Goal: Information Seeking & Learning: Check status

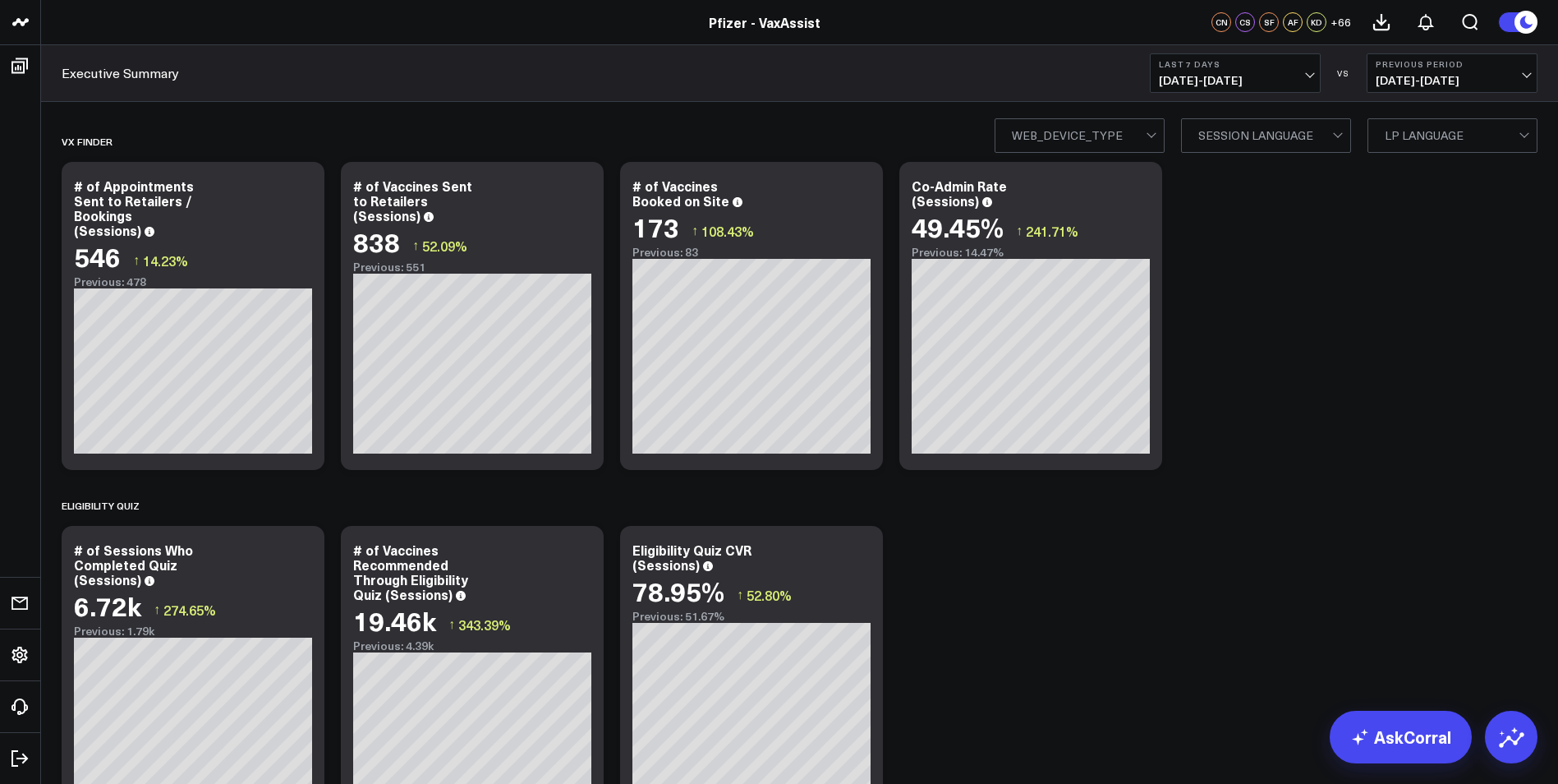
click at [1146, 131] on div at bounding box center [1079, 136] width 134 height 33
click at [1279, 132] on div at bounding box center [1266, 136] width 134 height 33
click at [1417, 131] on div at bounding box center [1452, 136] width 134 height 33
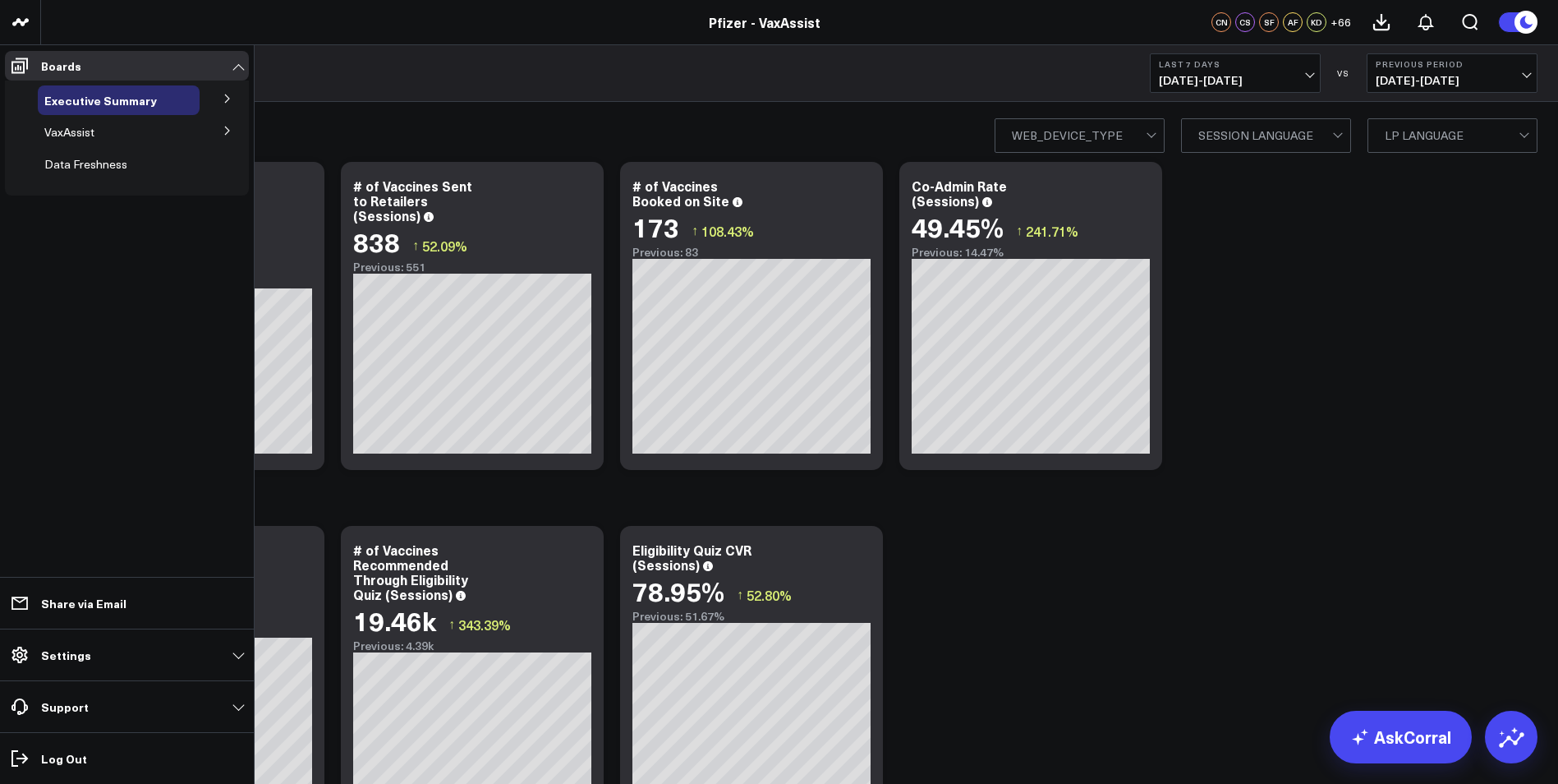
click at [136, 116] on ul "Executive Summary Executive Summary - Spanish VaxAssist Brands COMIRNATY ABRYSV…" at bounding box center [126, 138] width 244 height 115
click at [78, 128] on span "VaxAssist" at bounding box center [69, 131] width 51 height 16
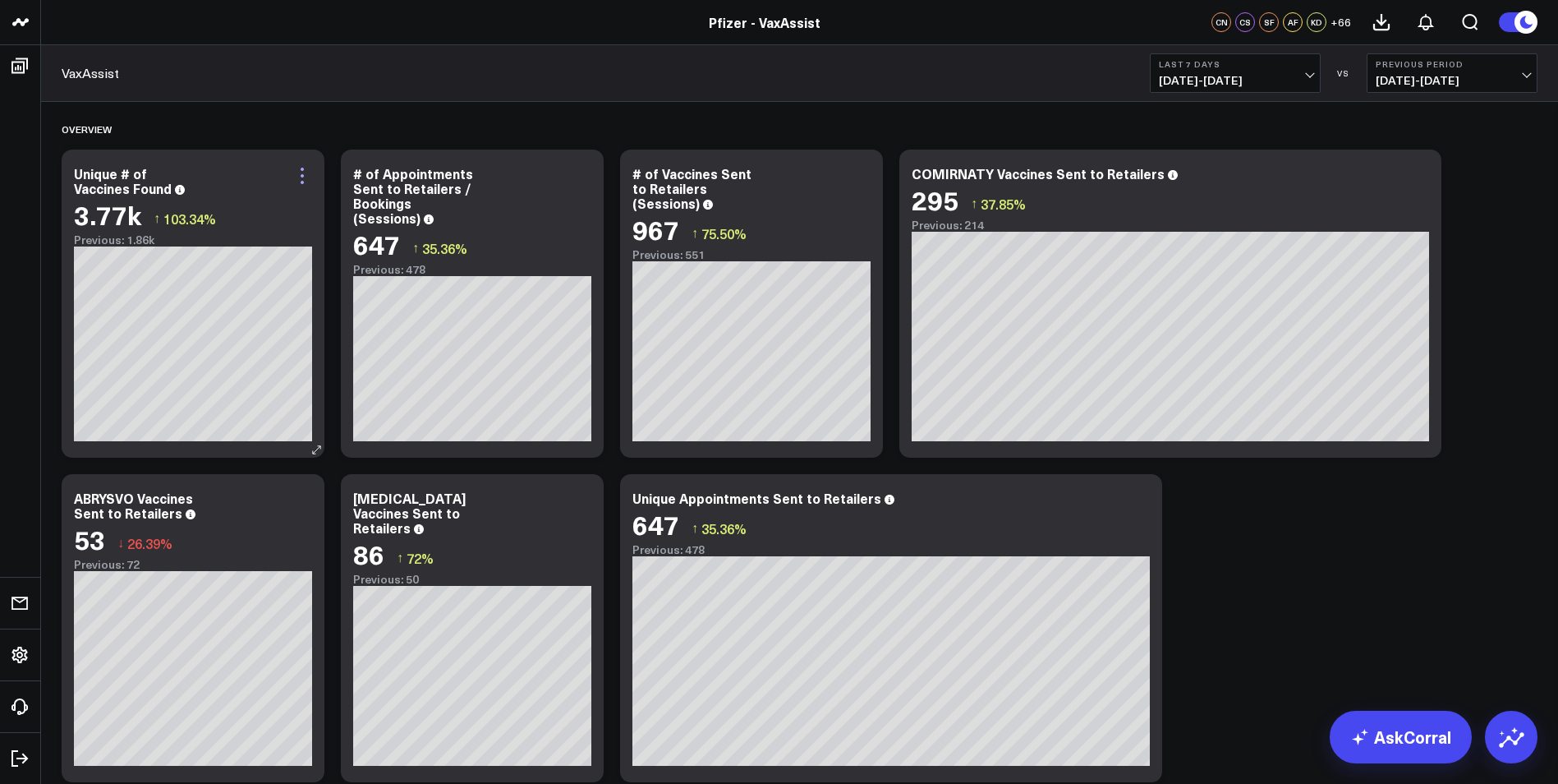
click at [304, 175] on icon at bounding box center [301, 176] width 19 height 19
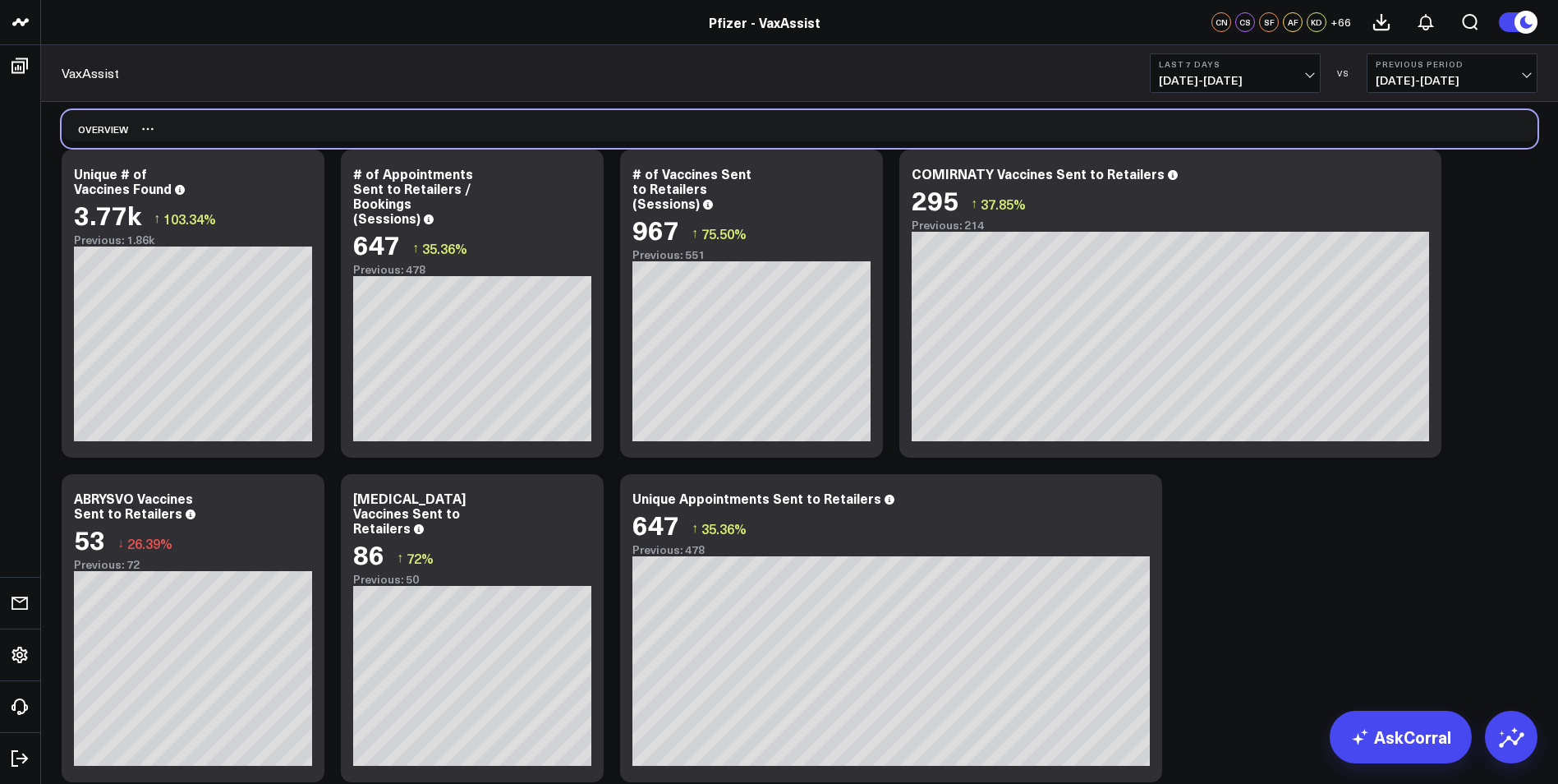
click at [424, 114] on div "Overview" at bounding box center [800, 129] width 1476 height 38
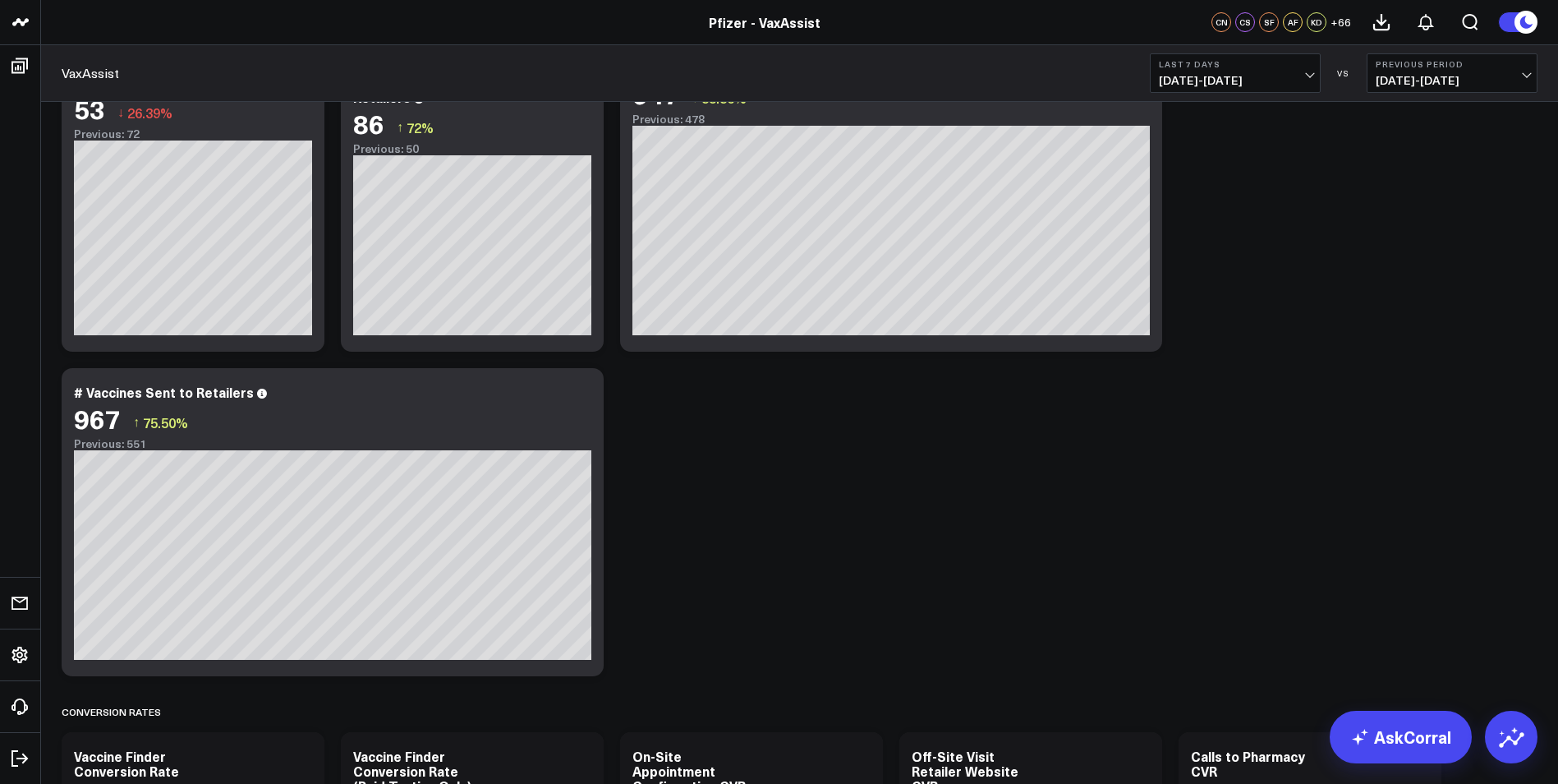
scroll to position [575, 0]
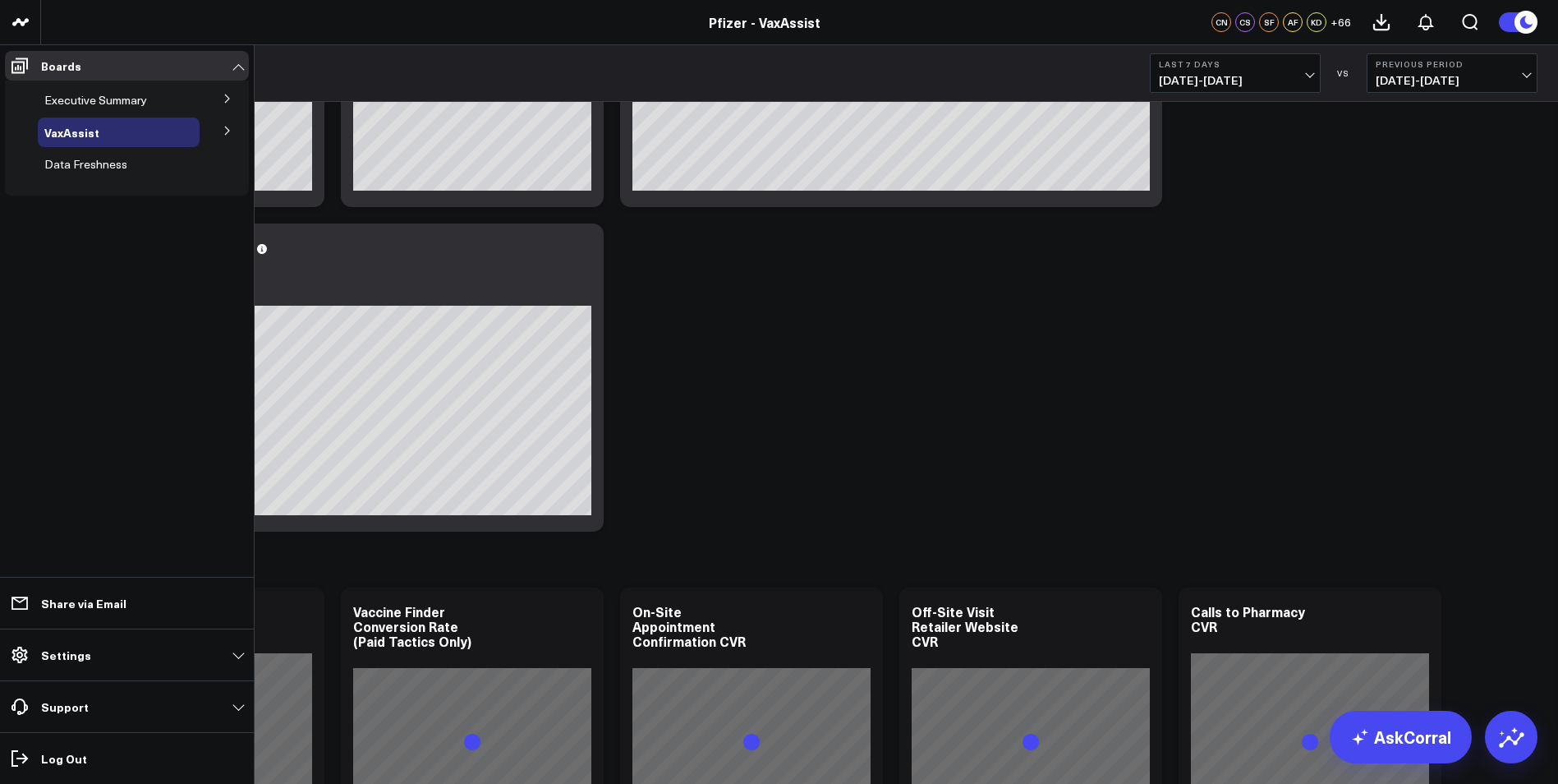
click at [235, 131] on button at bounding box center [227, 130] width 42 height 25
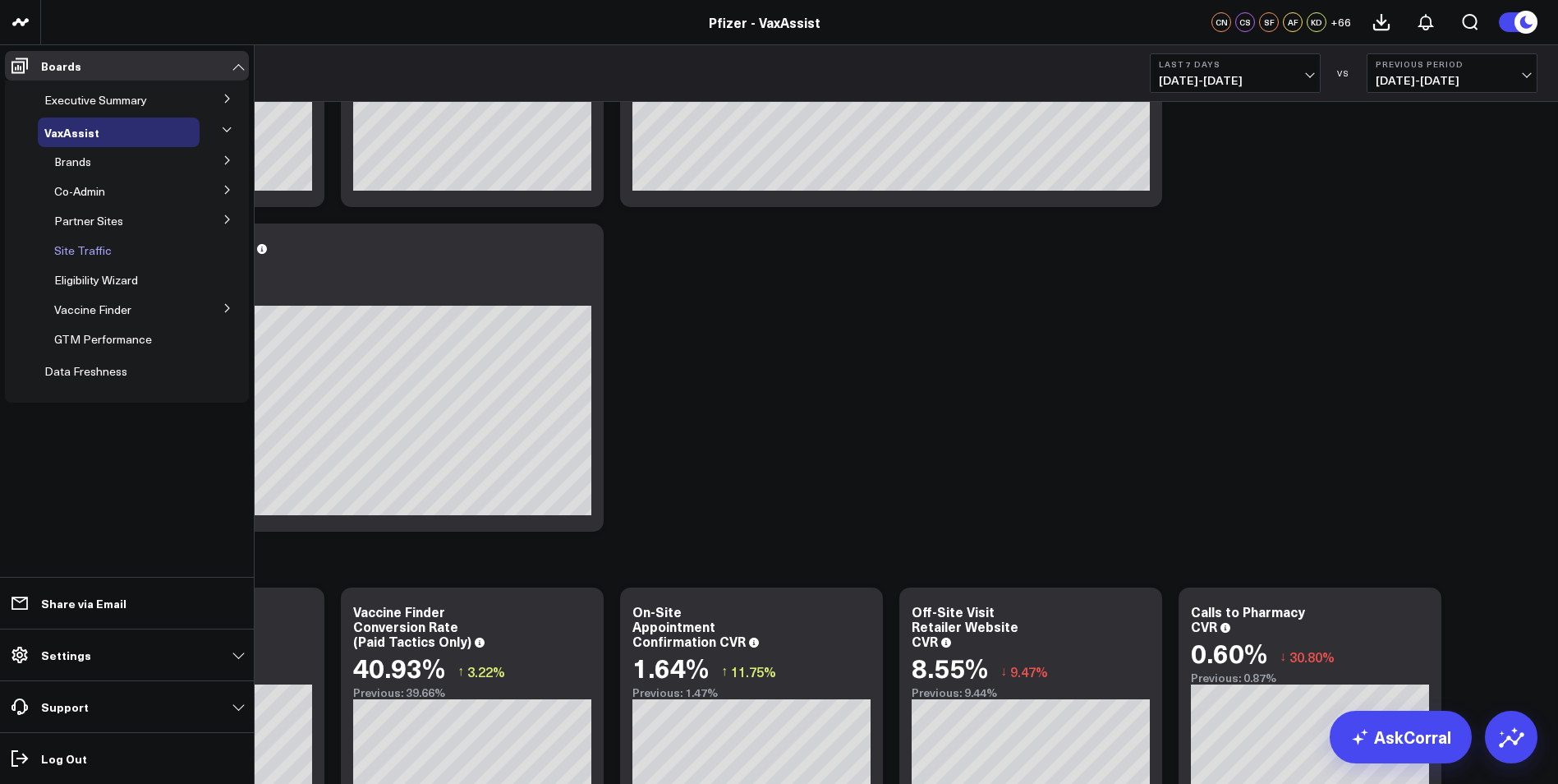
click at [84, 252] on span "Site Traffic" at bounding box center [83, 250] width 58 height 16
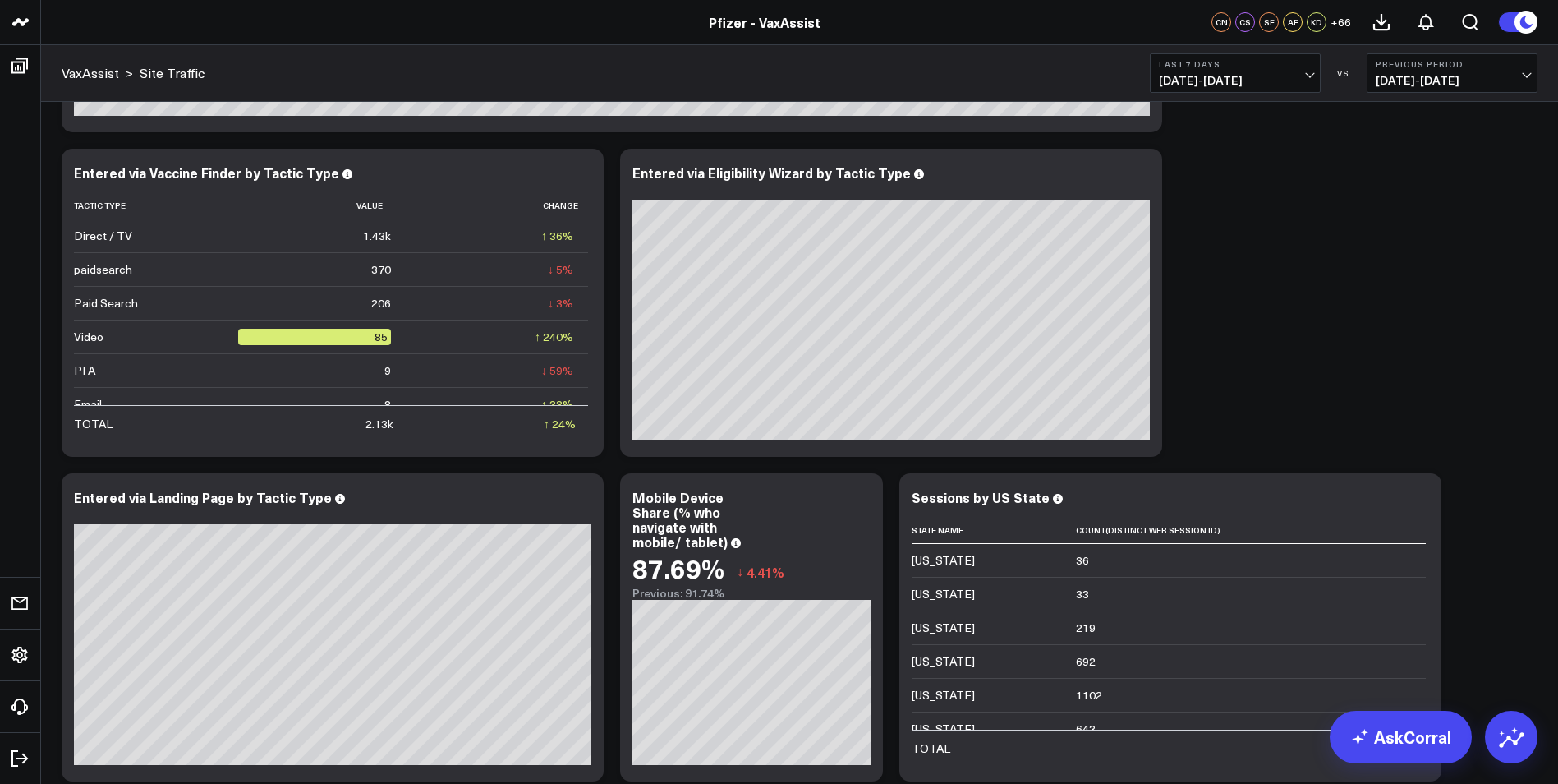
scroll to position [937, 0]
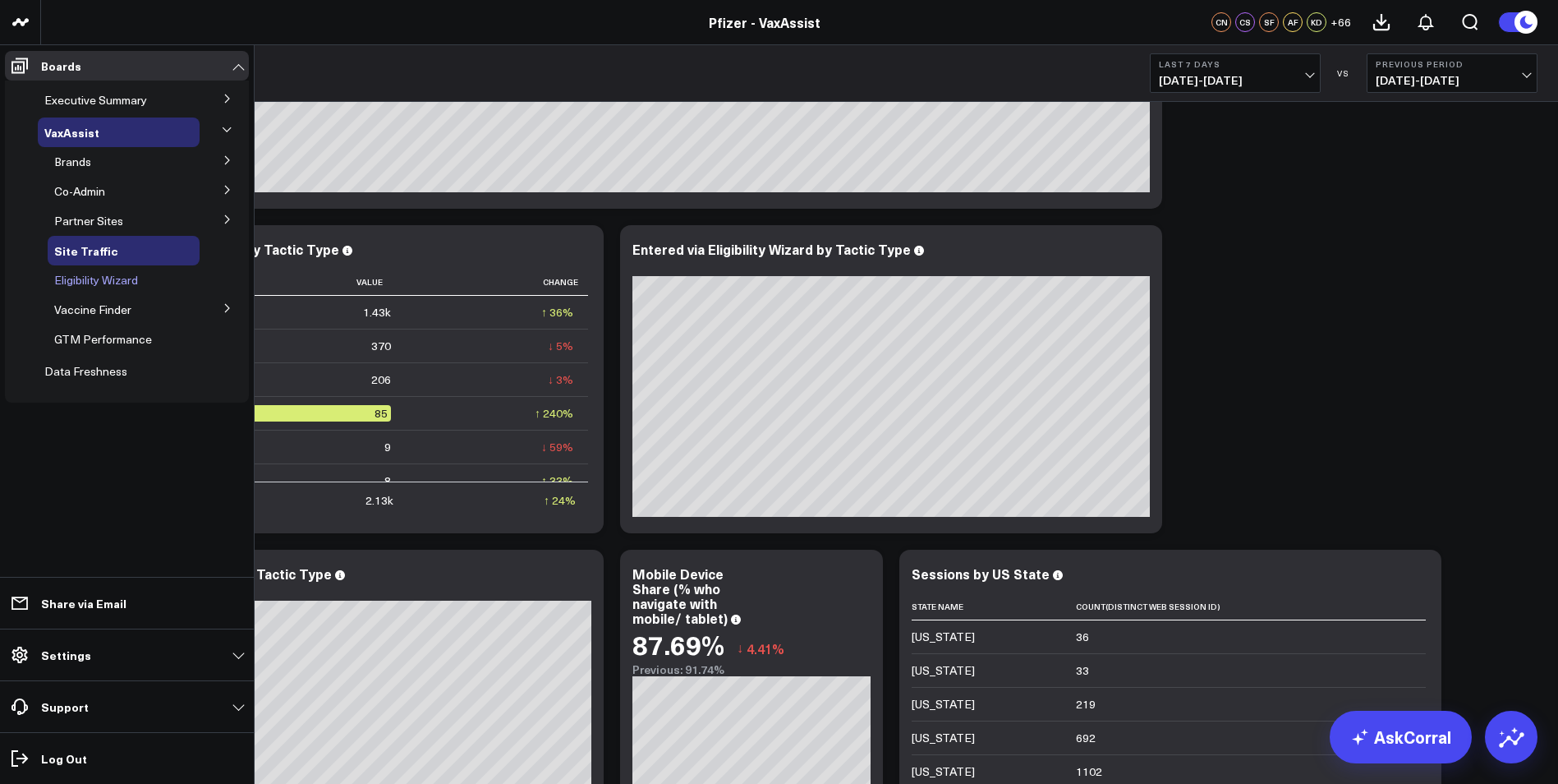
click at [114, 278] on span "Eligibility Wizard" at bounding box center [96, 279] width 84 height 16
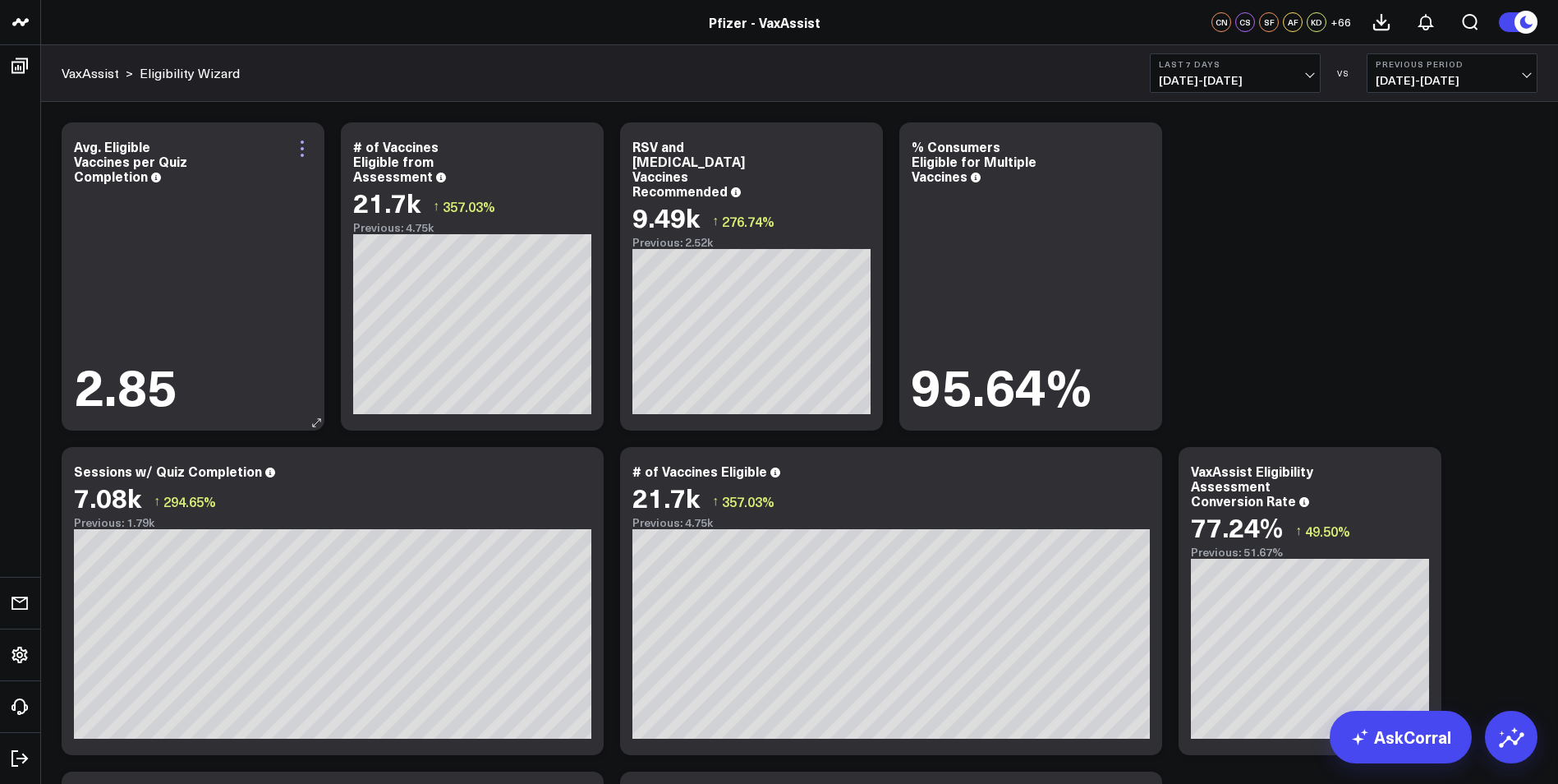
click at [305, 142] on icon at bounding box center [301, 148] width 19 height 19
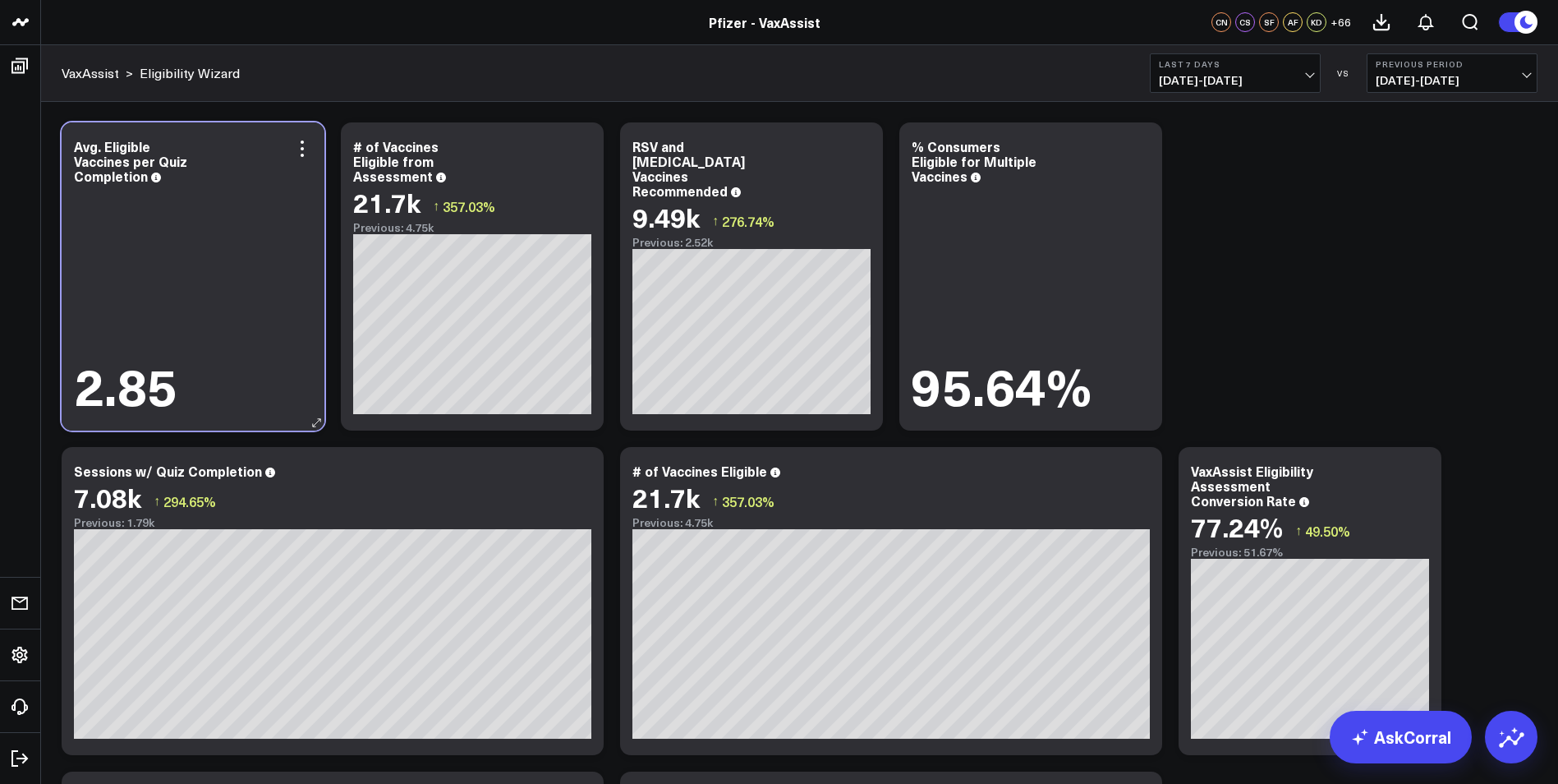
click at [274, 297] on div "2.85" at bounding box center [192, 301] width 238 height 227
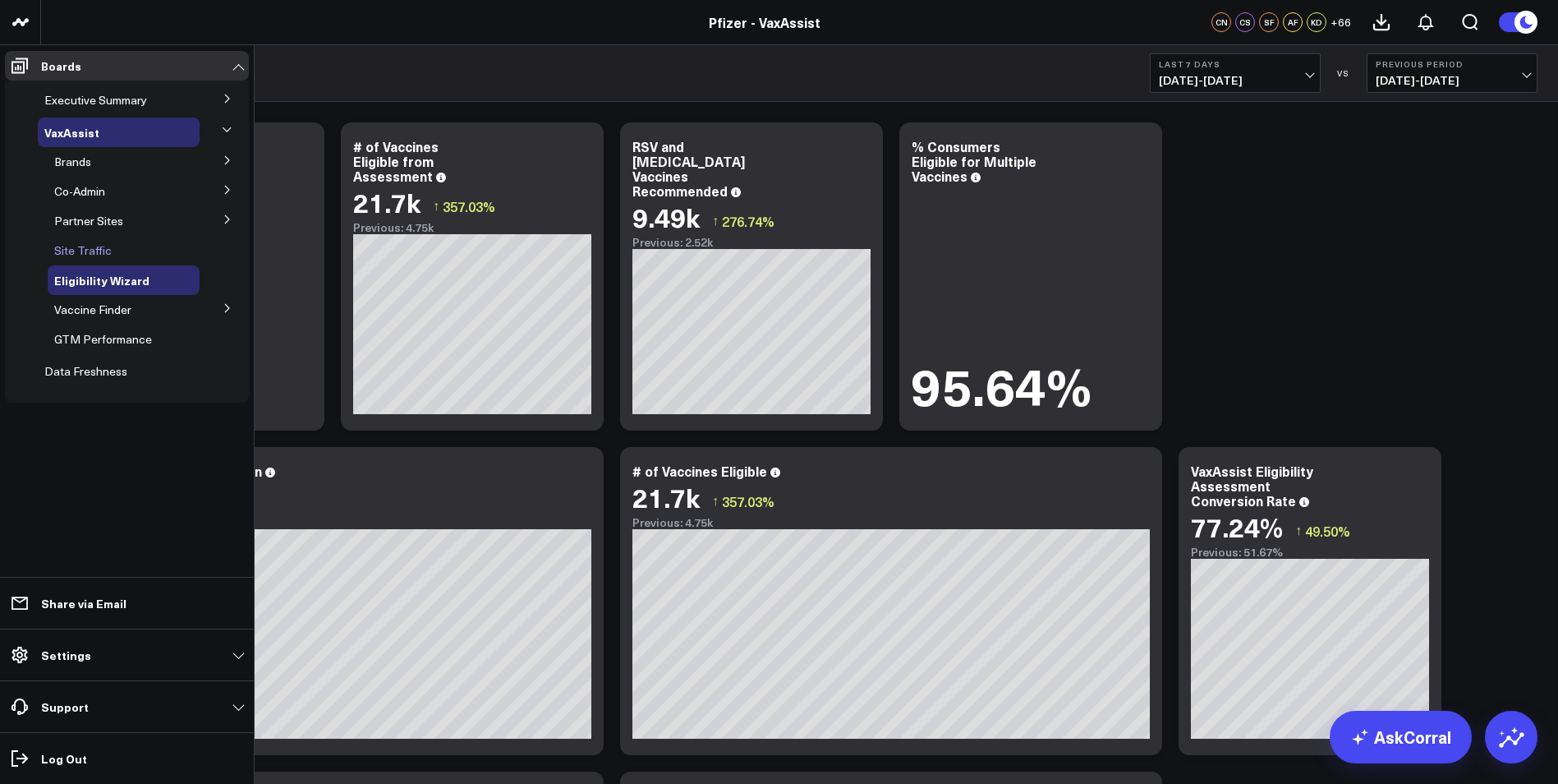
click at [81, 247] on span "Site Traffic" at bounding box center [83, 250] width 58 height 16
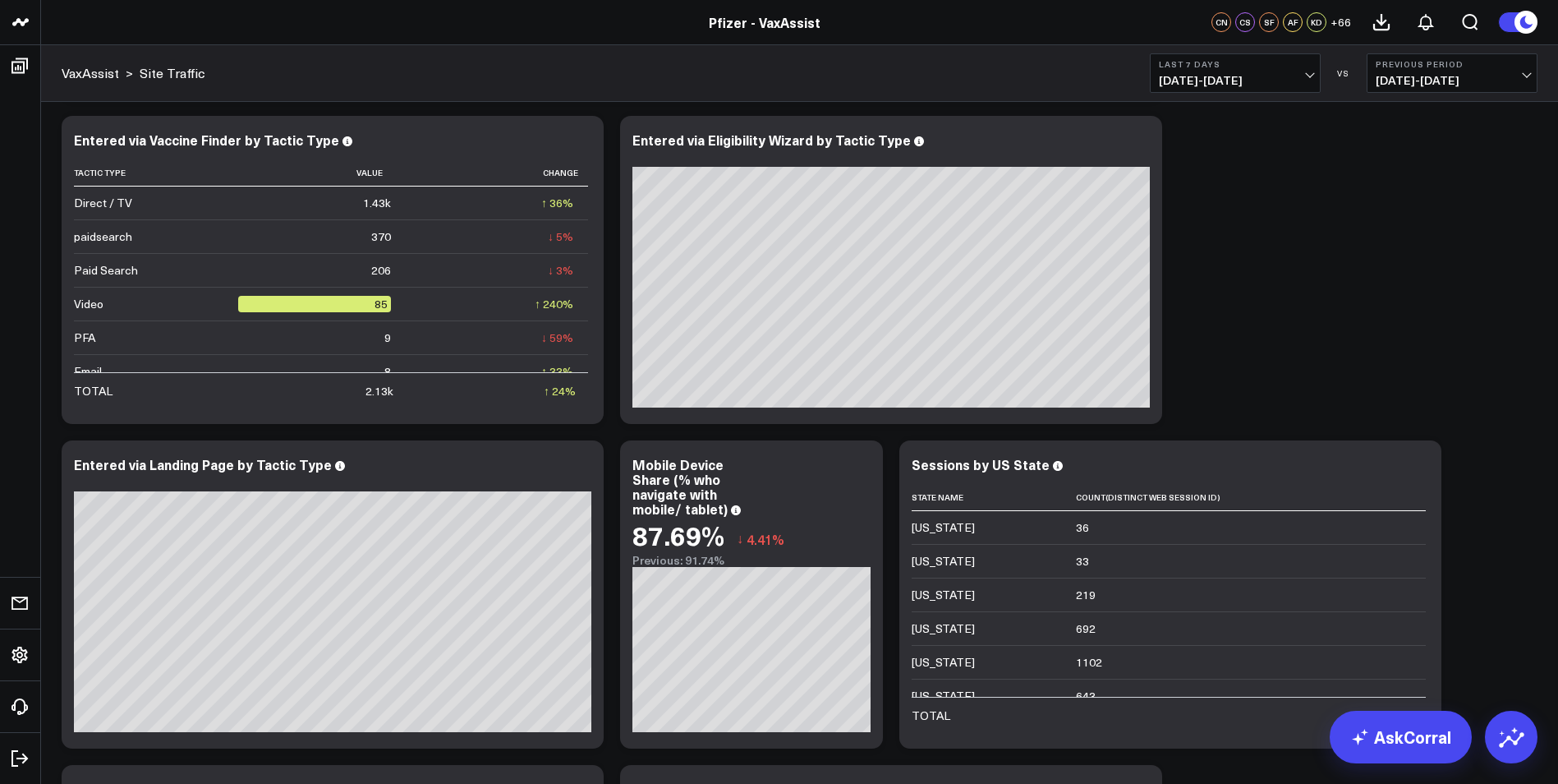
scroll to position [1068, 0]
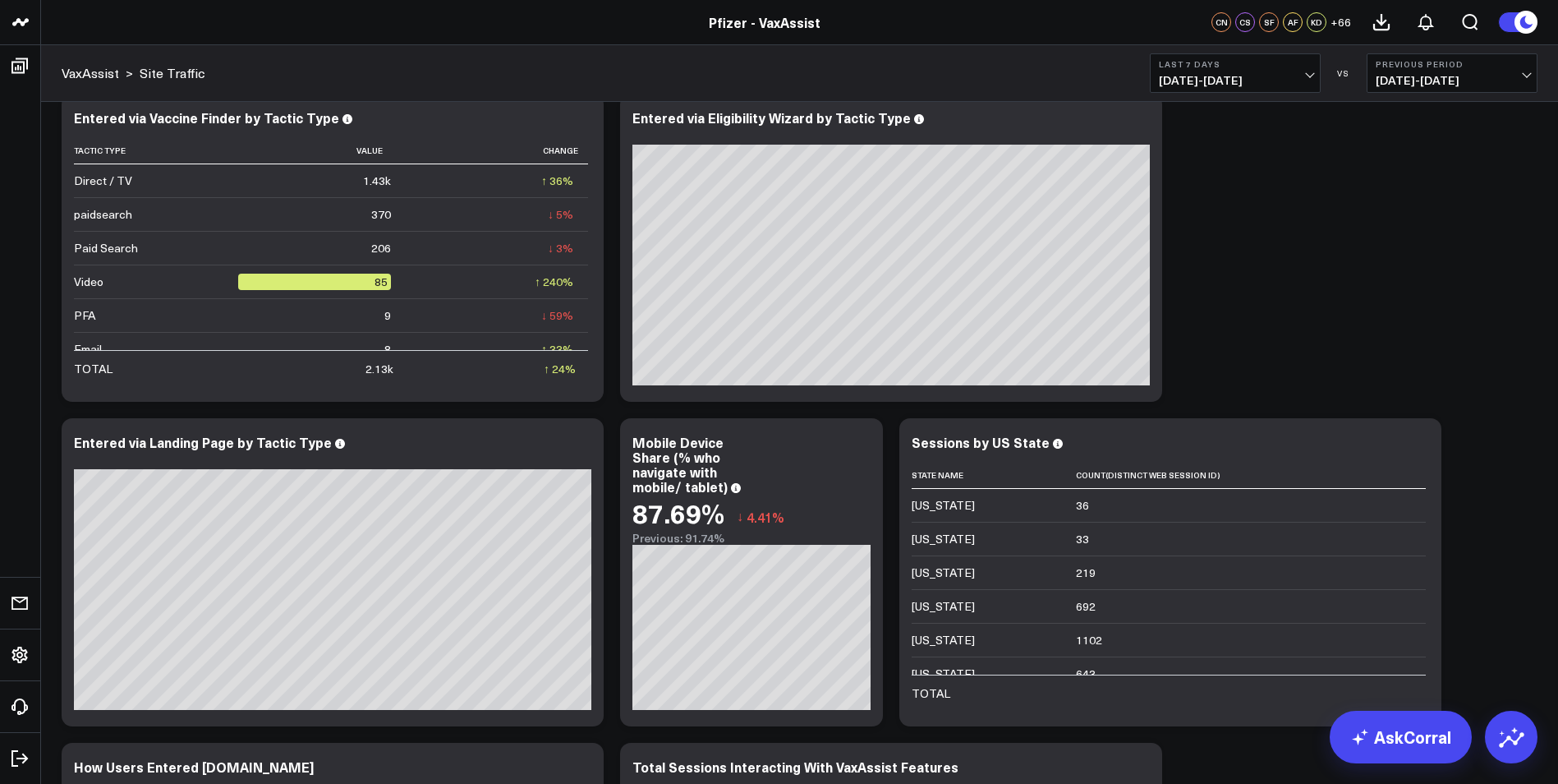
click at [1313, 344] on div "Copy link to widget Ask support Comment Export PNG Daily Sessions 119.34k ↑ 37.…" at bounding box center [800, 247] width 1493 height 2271
click at [1316, 22] on div "KD" at bounding box center [1316, 21] width 19 height 19
click at [1336, 20] on span "+ 66" at bounding box center [1341, 22] width 20 height 12
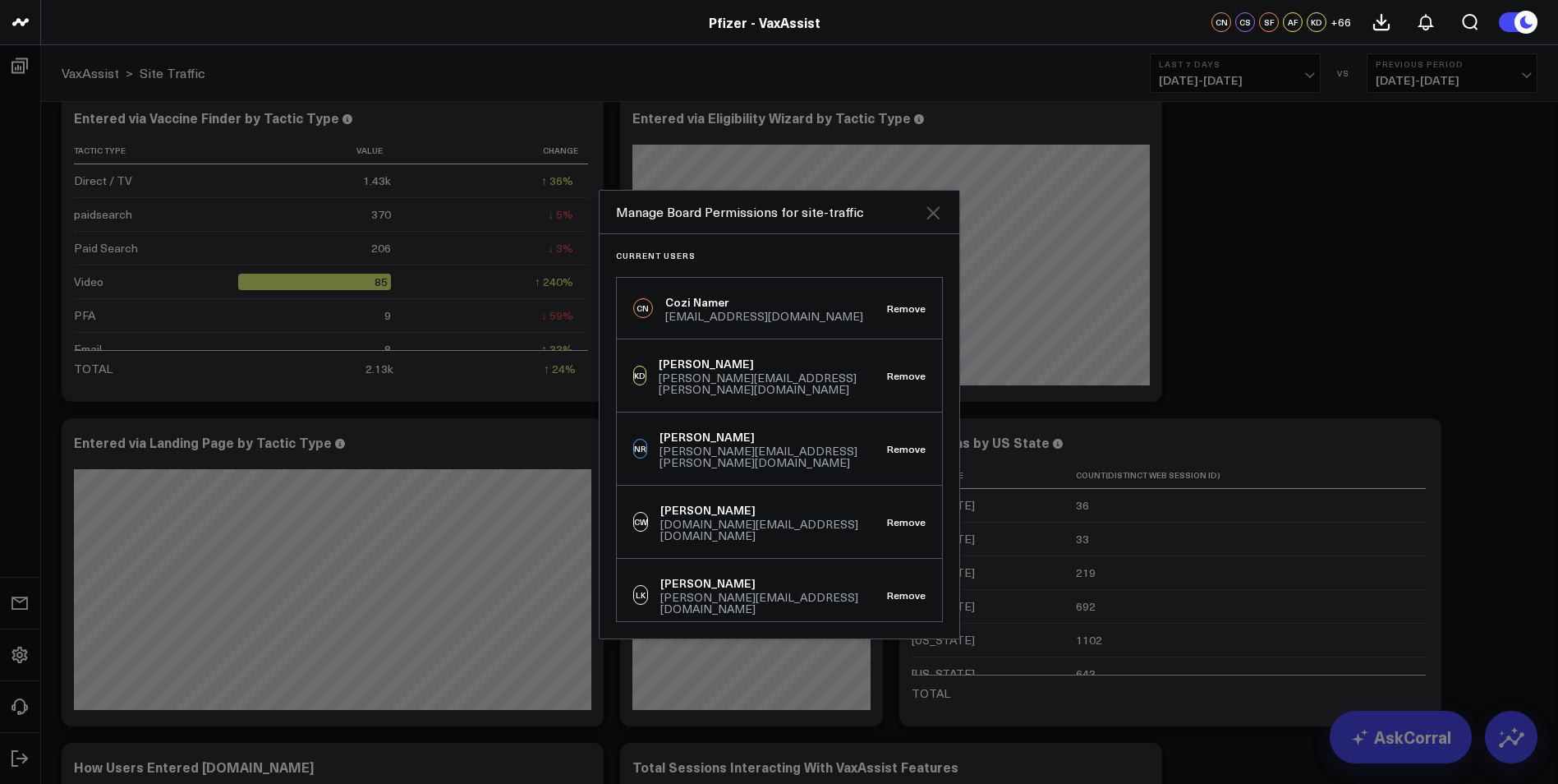
click at [941, 212] on icon at bounding box center [933, 212] width 19 height 19
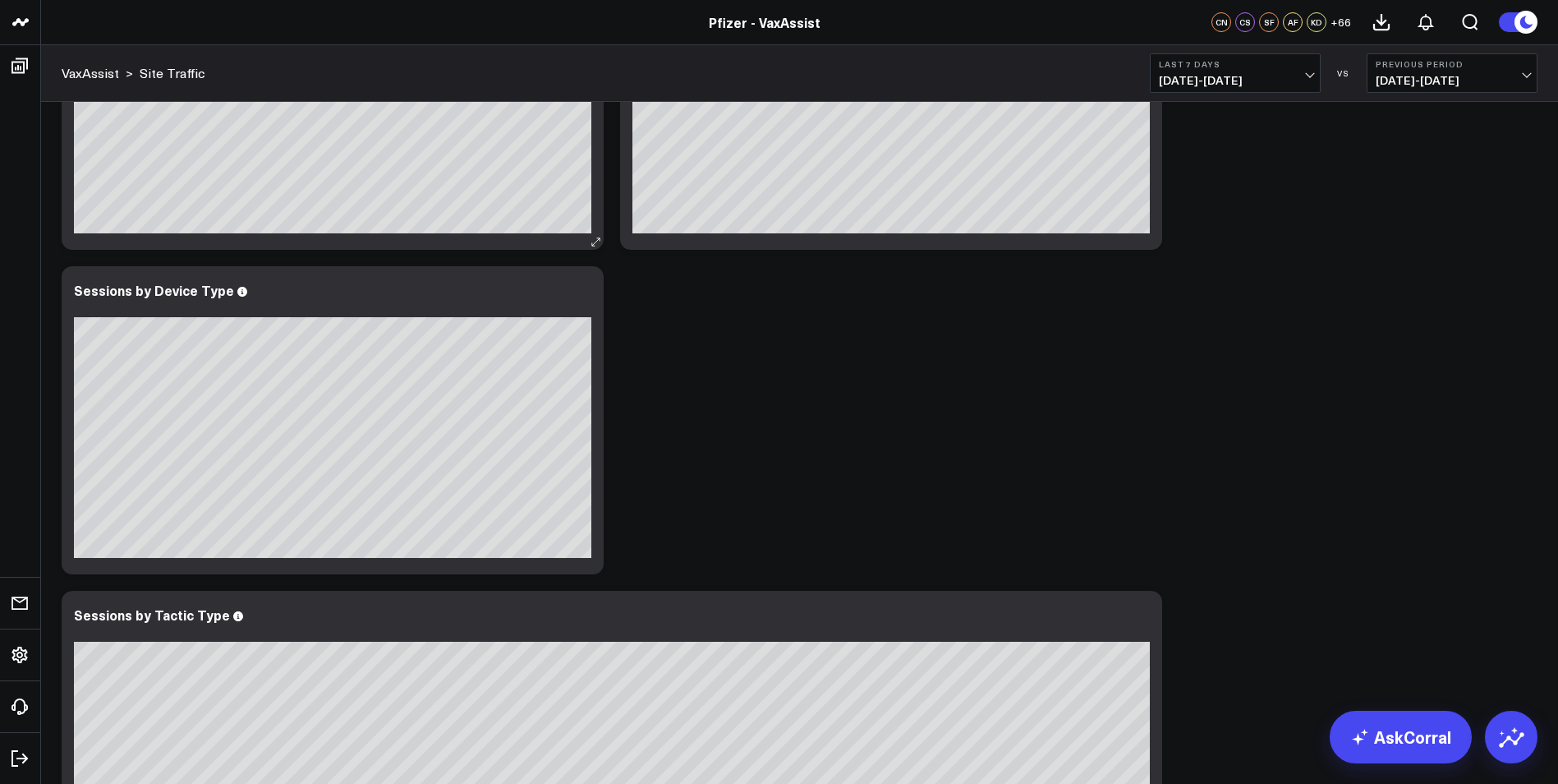
scroll to position [0, 0]
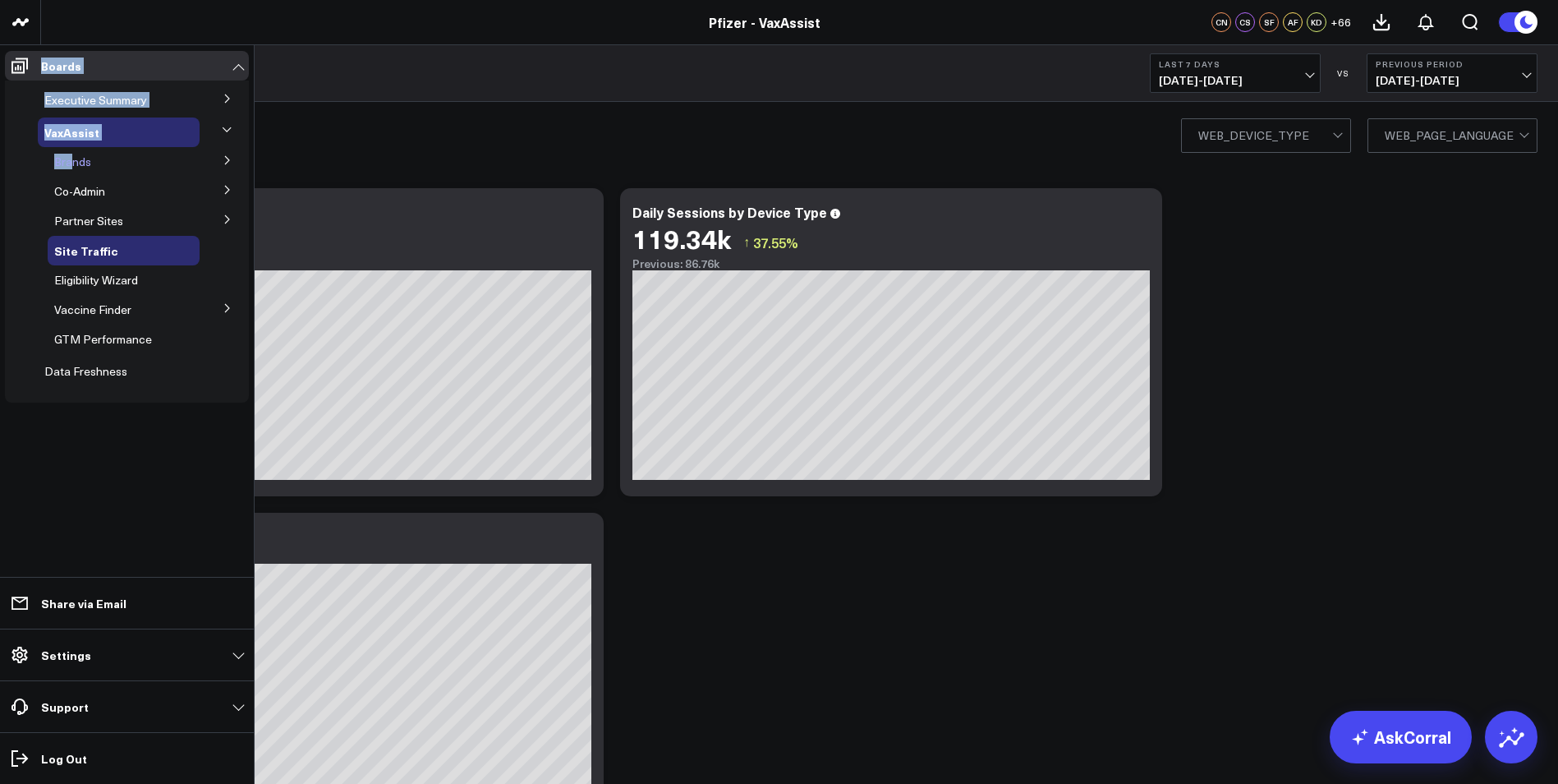
drag, startPoint x: 19, startPoint y: 58, endPoint x: 74, endPoint y: 175, distance: 129.3
click at [73, 170] on li "Boards Executive Summary Executive Summary - Spanish VaxAssist Brands COMIRNATY…" at bounding box center [127, 231] width 254 height 361
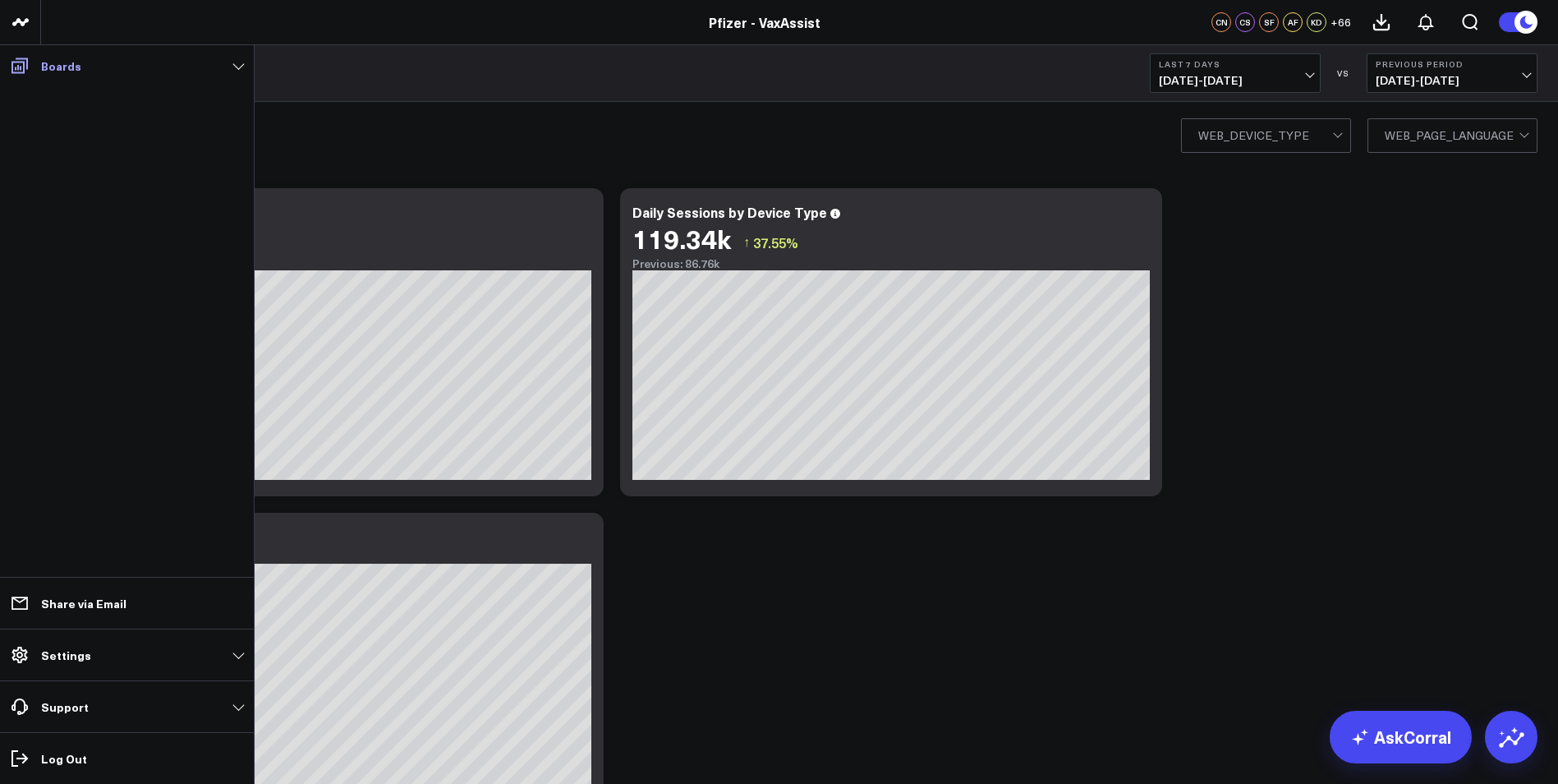
drag, startPoint x: 74, startPoint y: 175, endPoint x: 27, endPoint y: 60, distance: 124.2
click at [27, 60] on icon at bounding box center [19, 65] width 19 height 19
click at [49, 67] on p "Boards" at bounding box center [62, 65] width 40 height 13
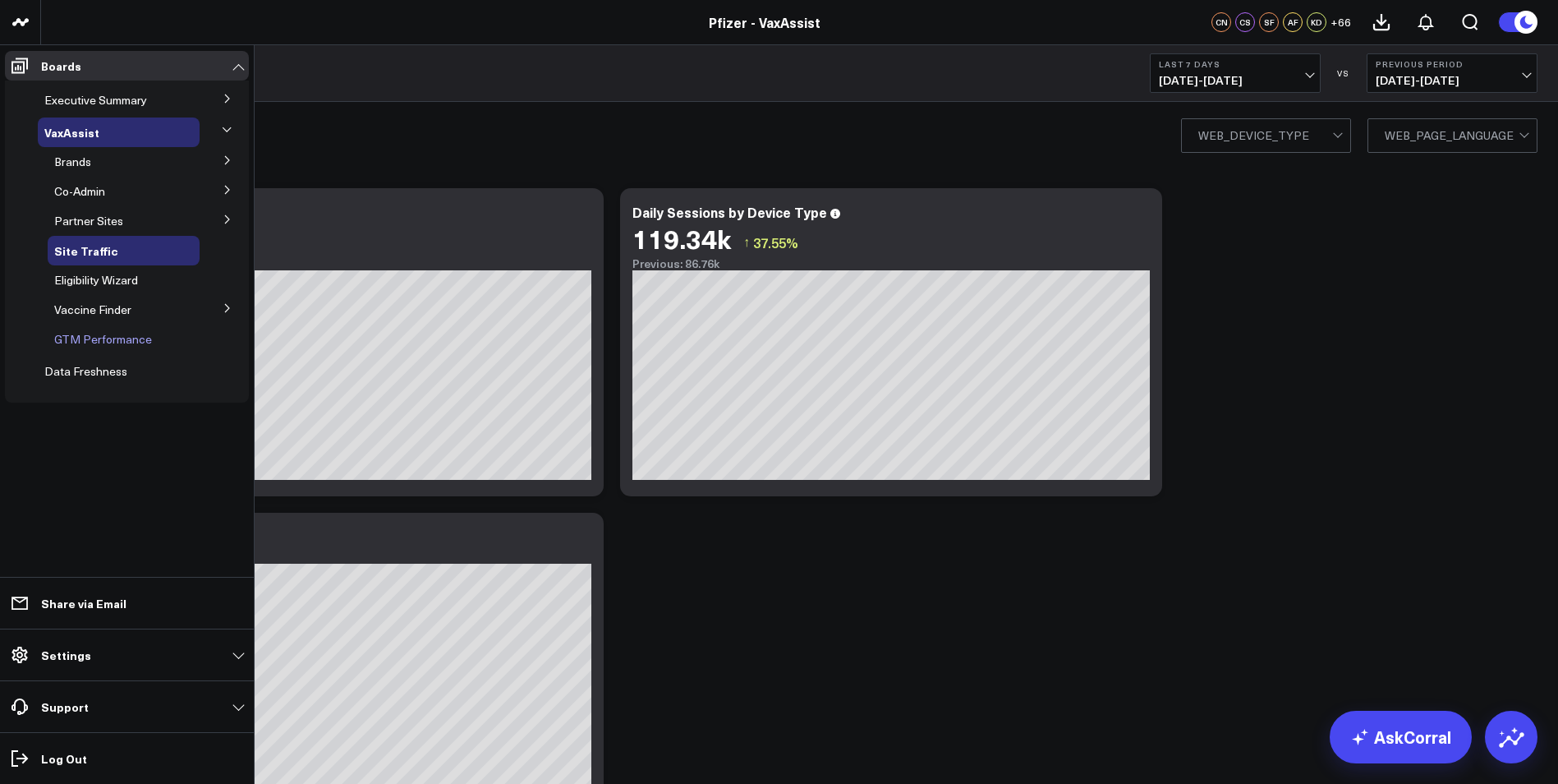
click at [113, 331] on span "GTM Performance" at bounding box center [103, 338] width 97 height 16
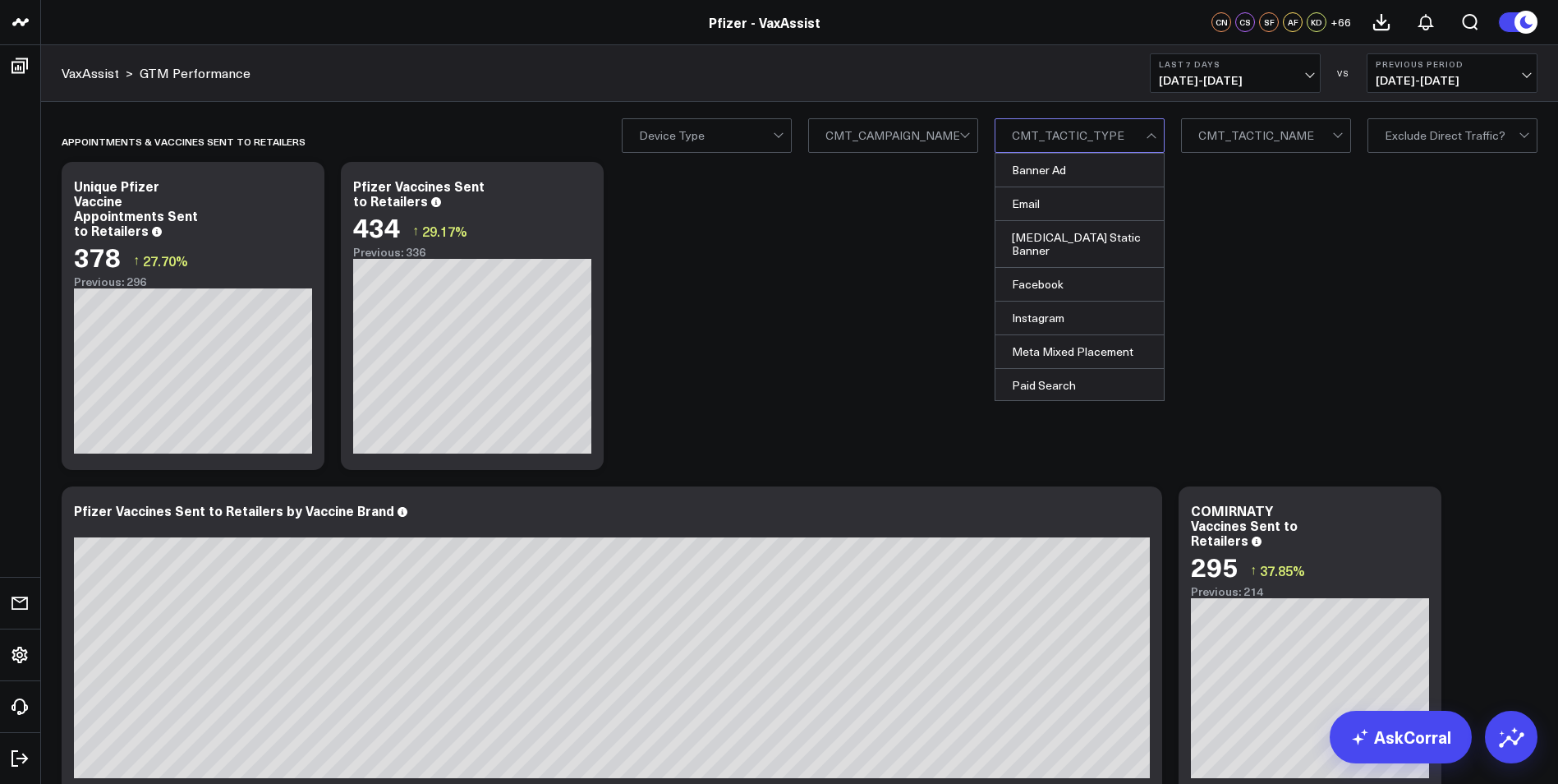
click at [1135, 129] on div at bounding box center [1079, 136] width 134 height 33
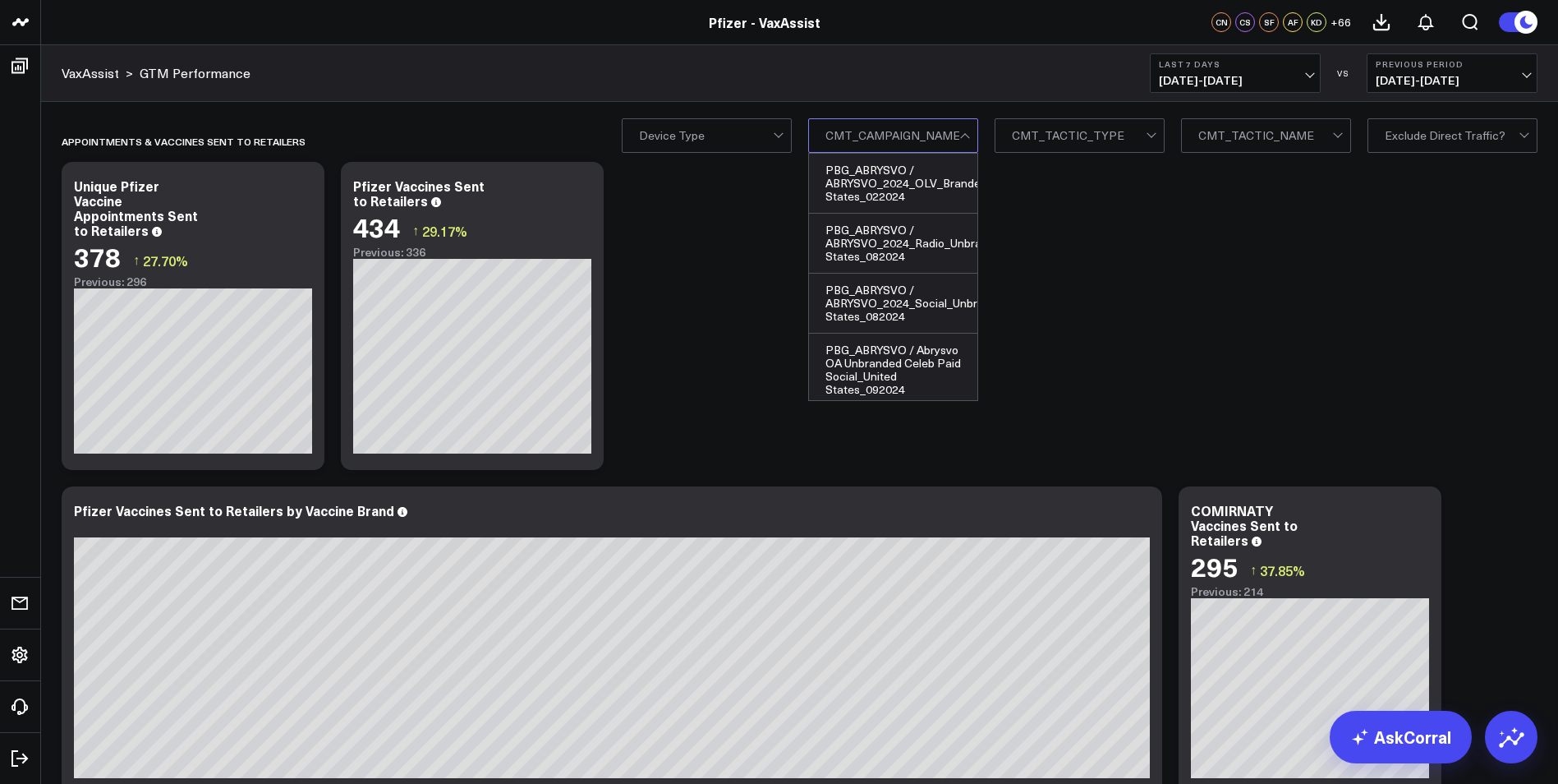
click at [973, 129] on div at bounding box center [966, 136] width 14 height 33
click at [924, 176] on div "PBG_ABRYSVO / ABRYSVO_2024_OLV_Branded_OA_United States_022024" at bounding box center [893, 183] width 168 height 60
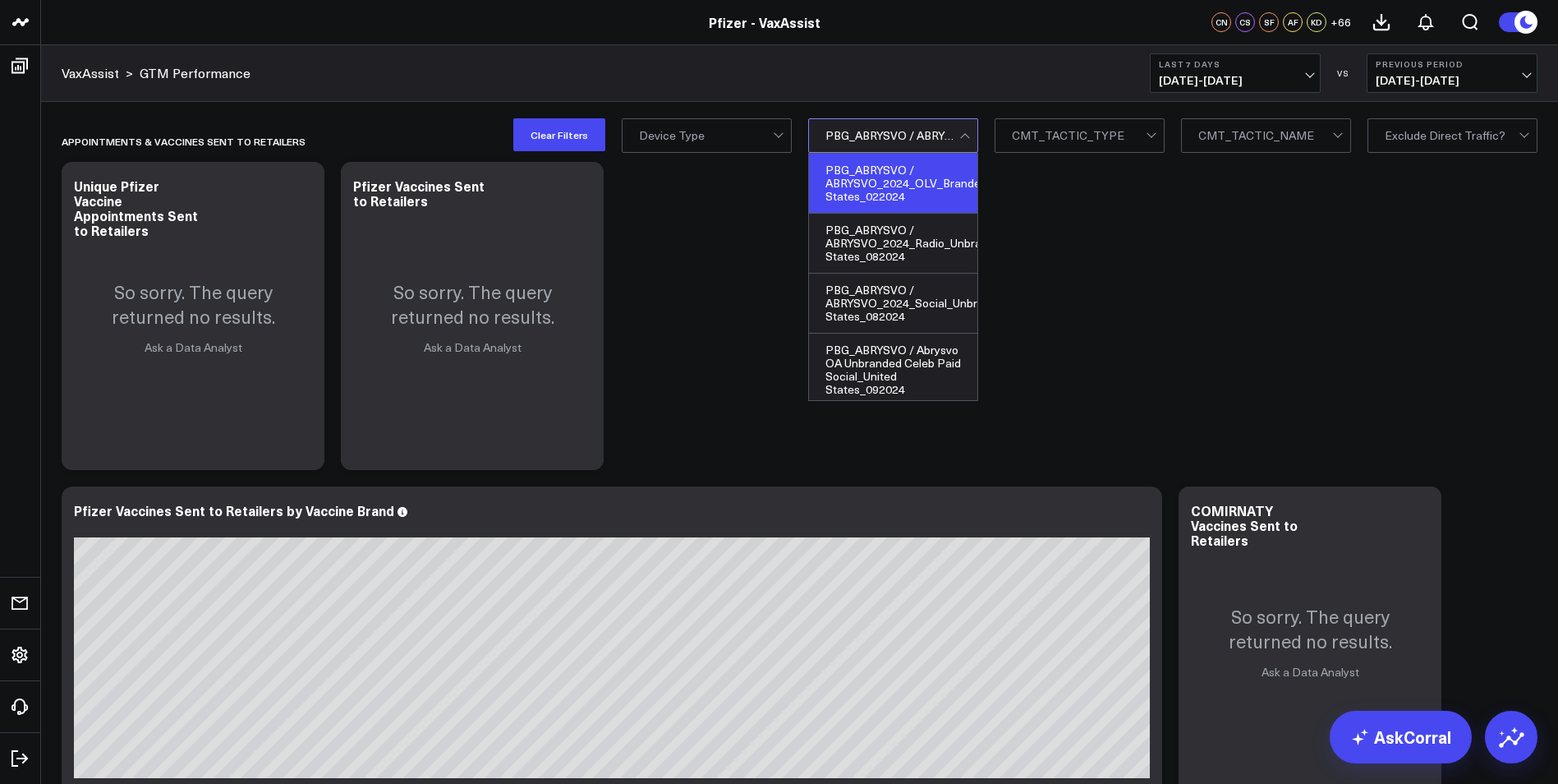
click at [908, 129] on div at bounding box center [893, 136] width 134 height 33
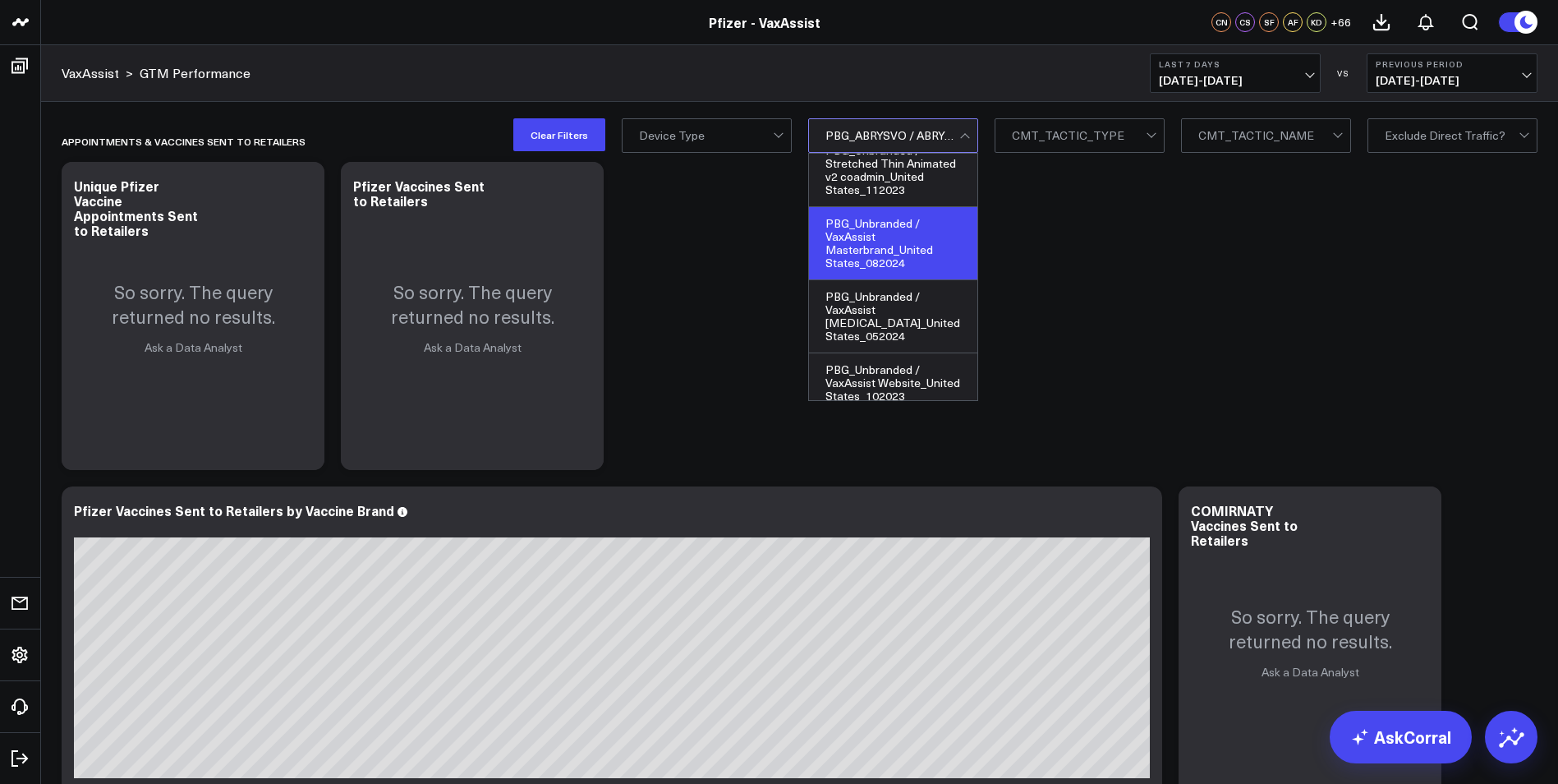
scroll to position [1196, 0]
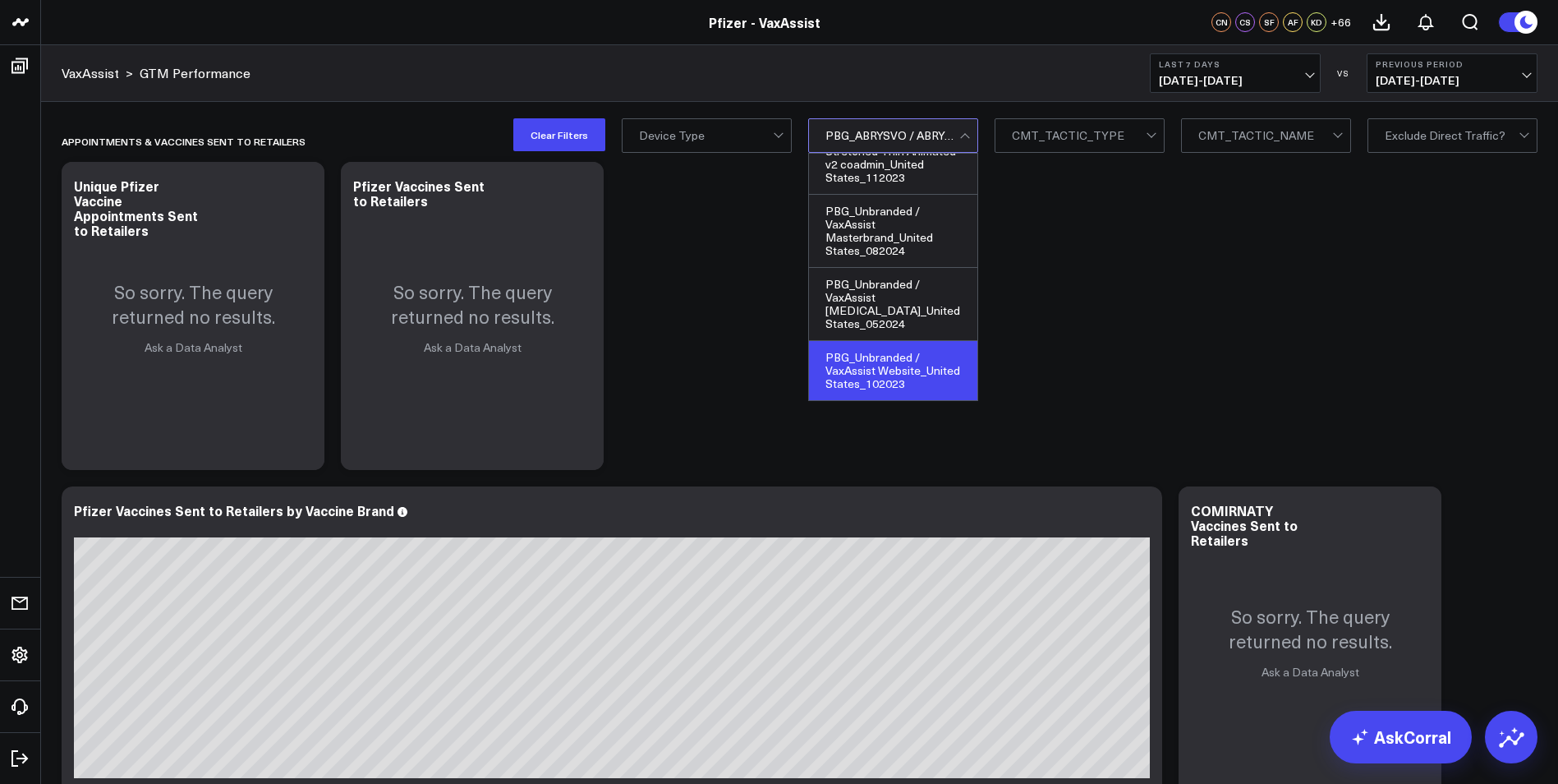
click at [878, 353] on div "PBG_Unbranded / VaxAssist Website_United States_102023" at bounding box center [893, 370] width 168 height 59
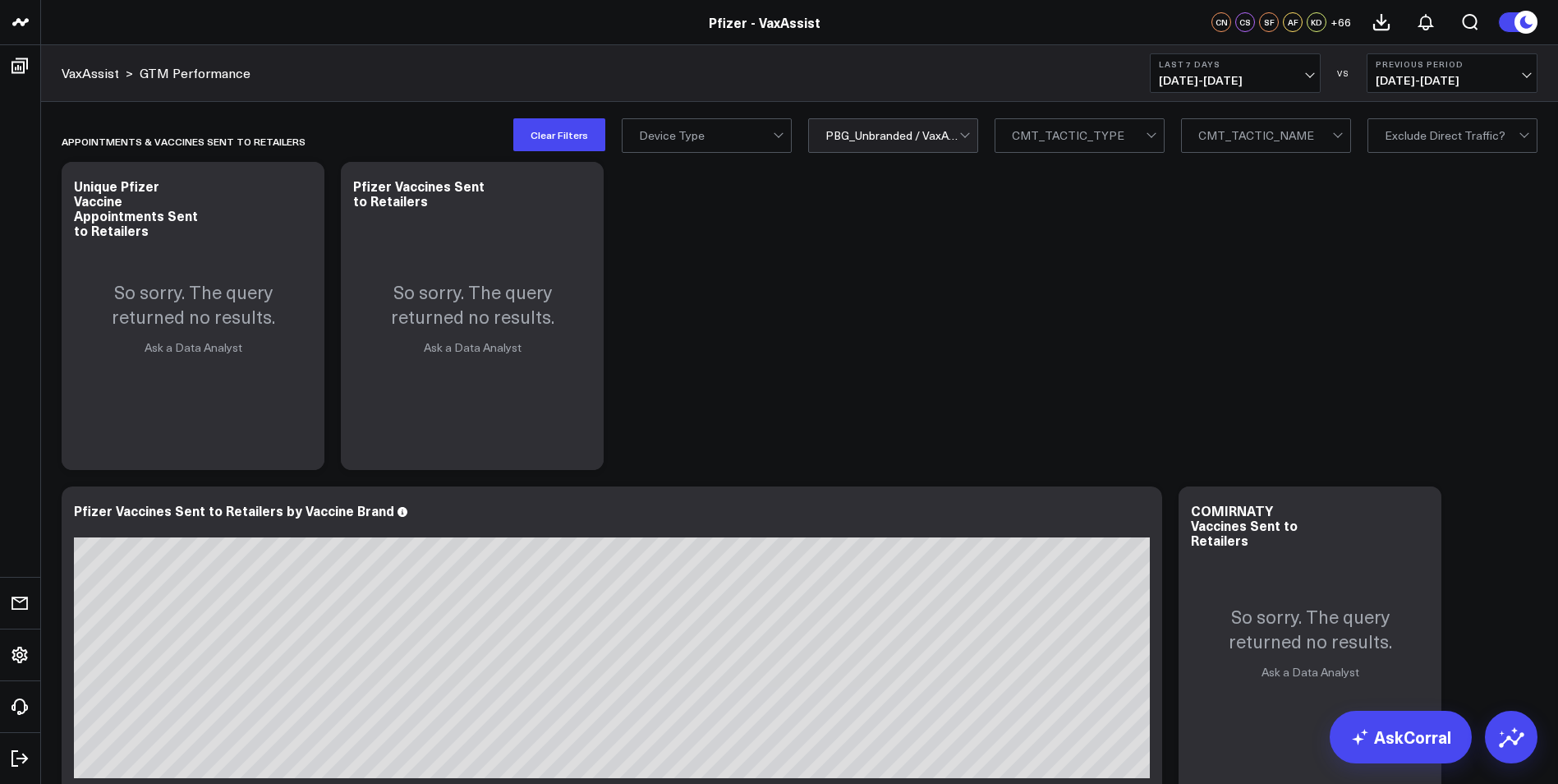
click at [960, 135] on div at bounding box center [893, 136] width 134 height 33
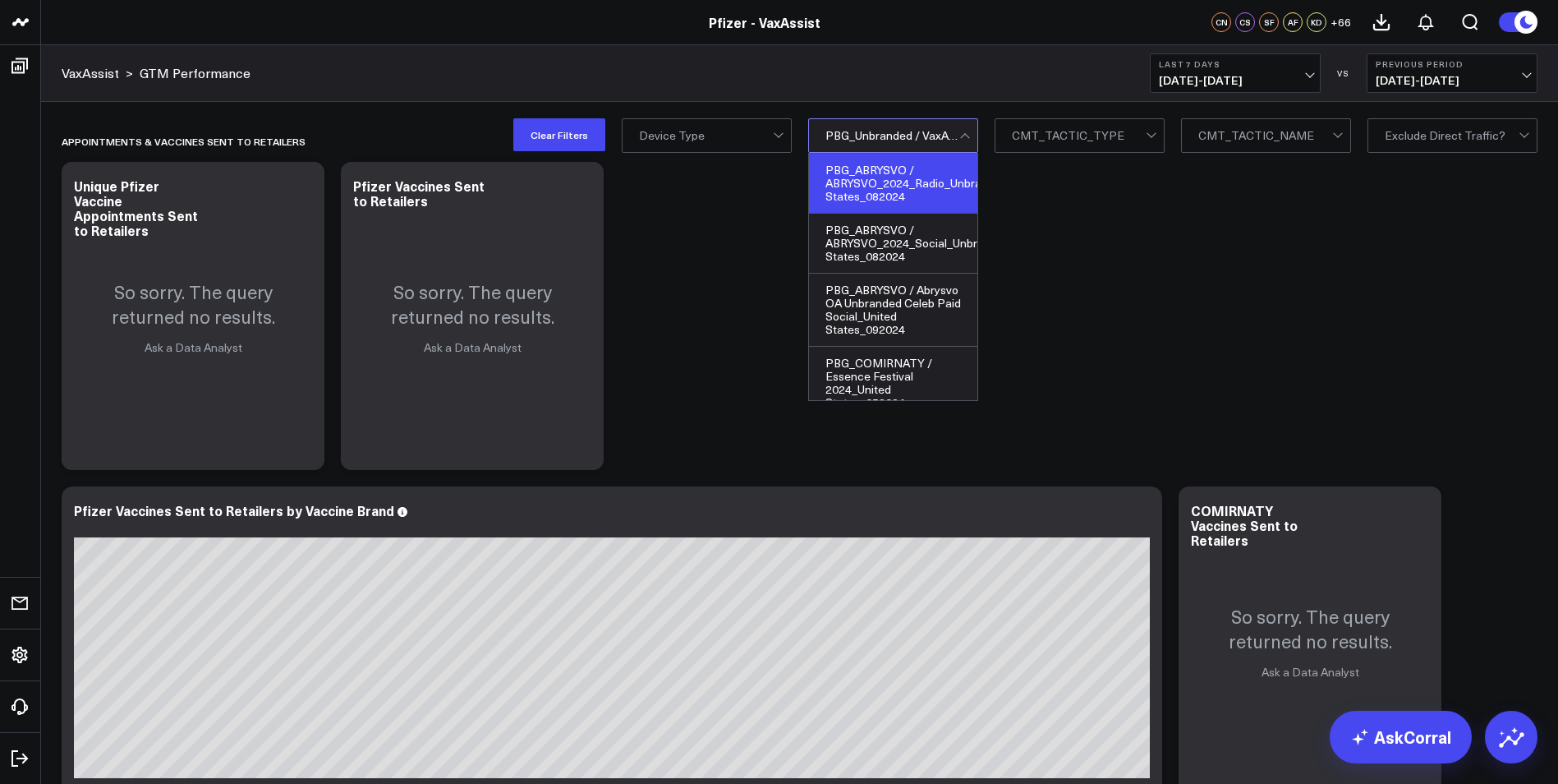
scroll to position [82, 0]
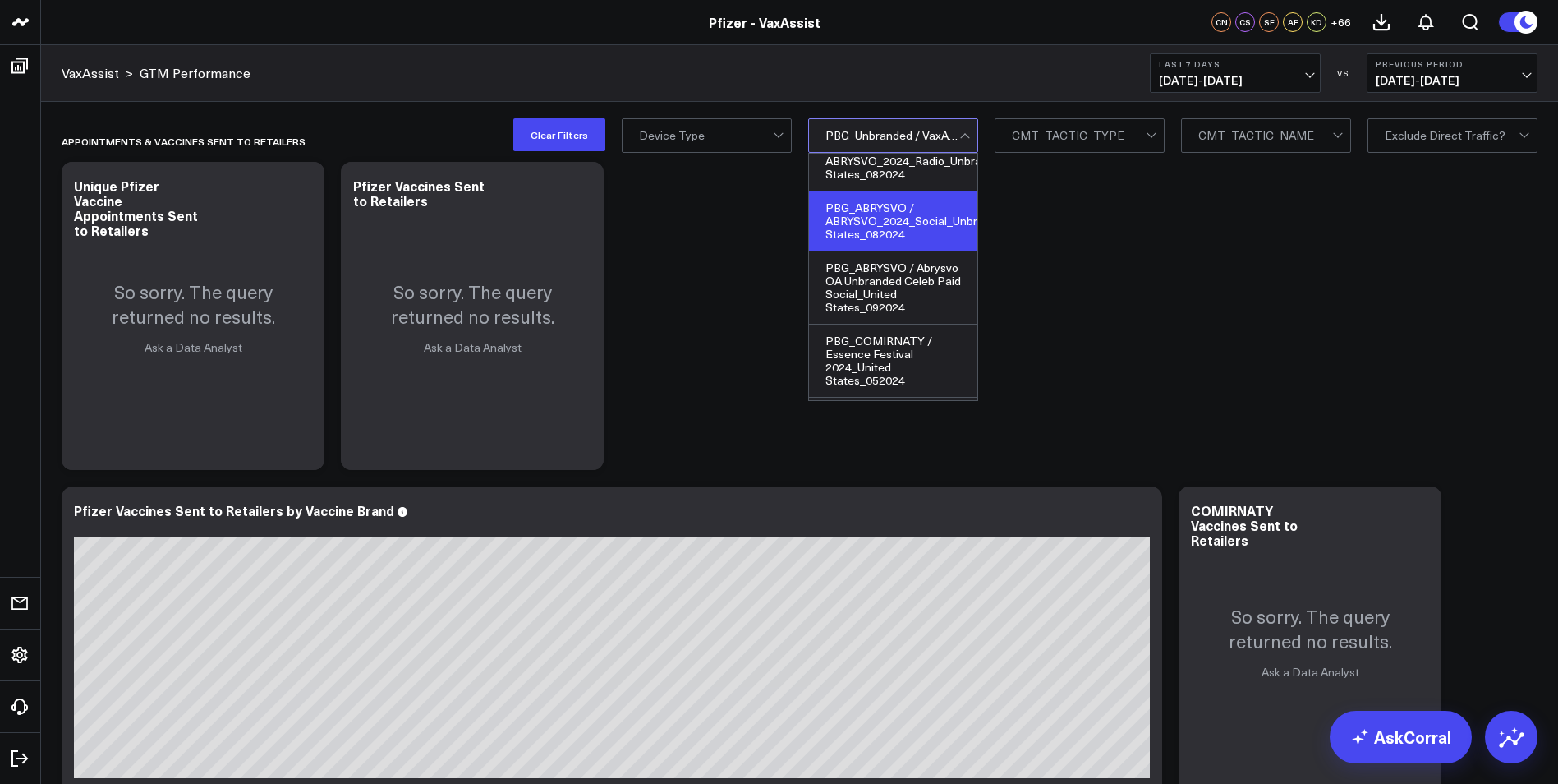
click at [915, 228] on div "PBG_ABRYSVO / ABRYSVO_2024_Social_Unbranded_OA_United States_082024" at bounding box center [893, 221] width 168 height 60
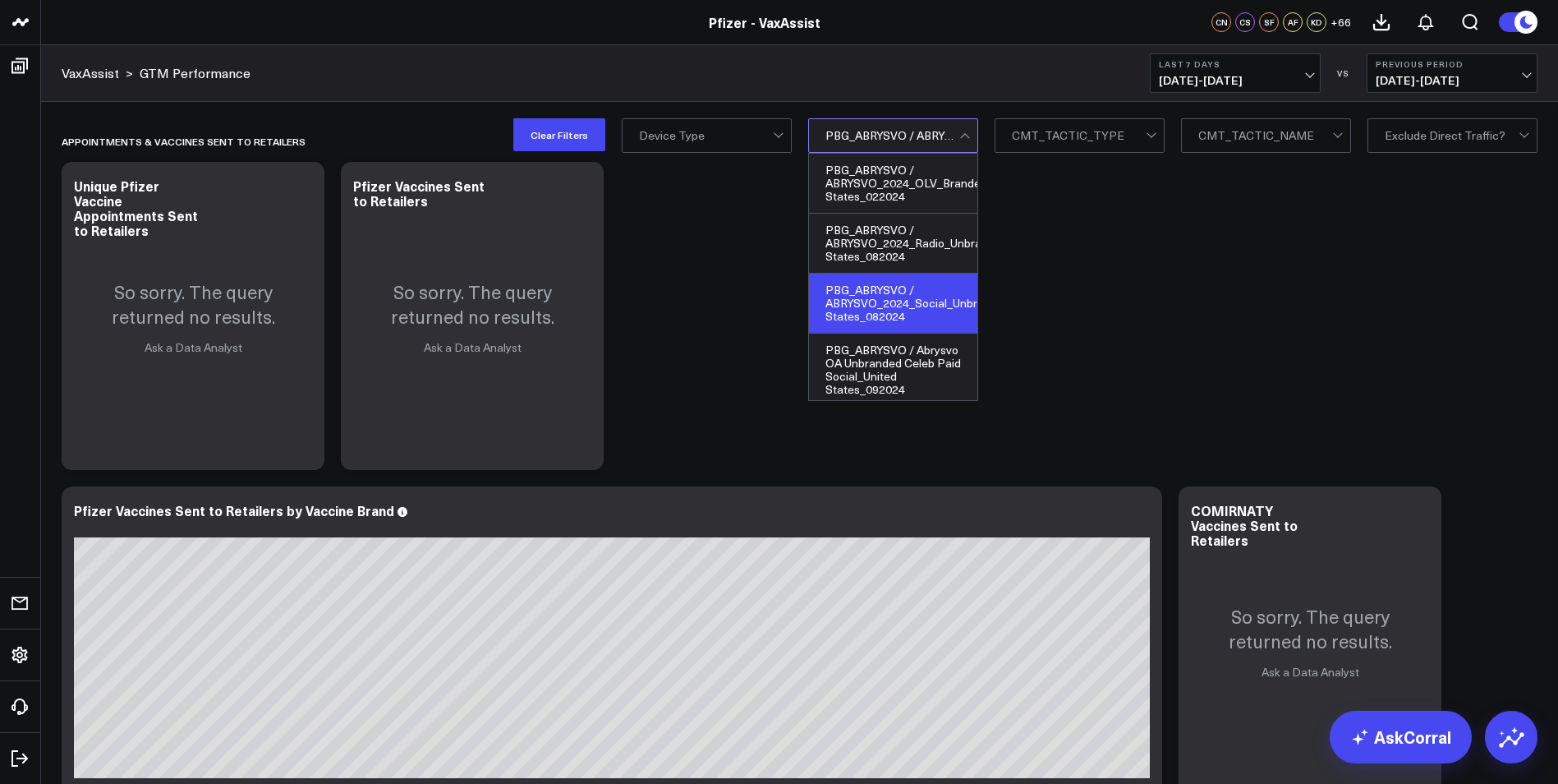
click at [960, 130] on div at bounding box center [893, 136] width 134 height 33
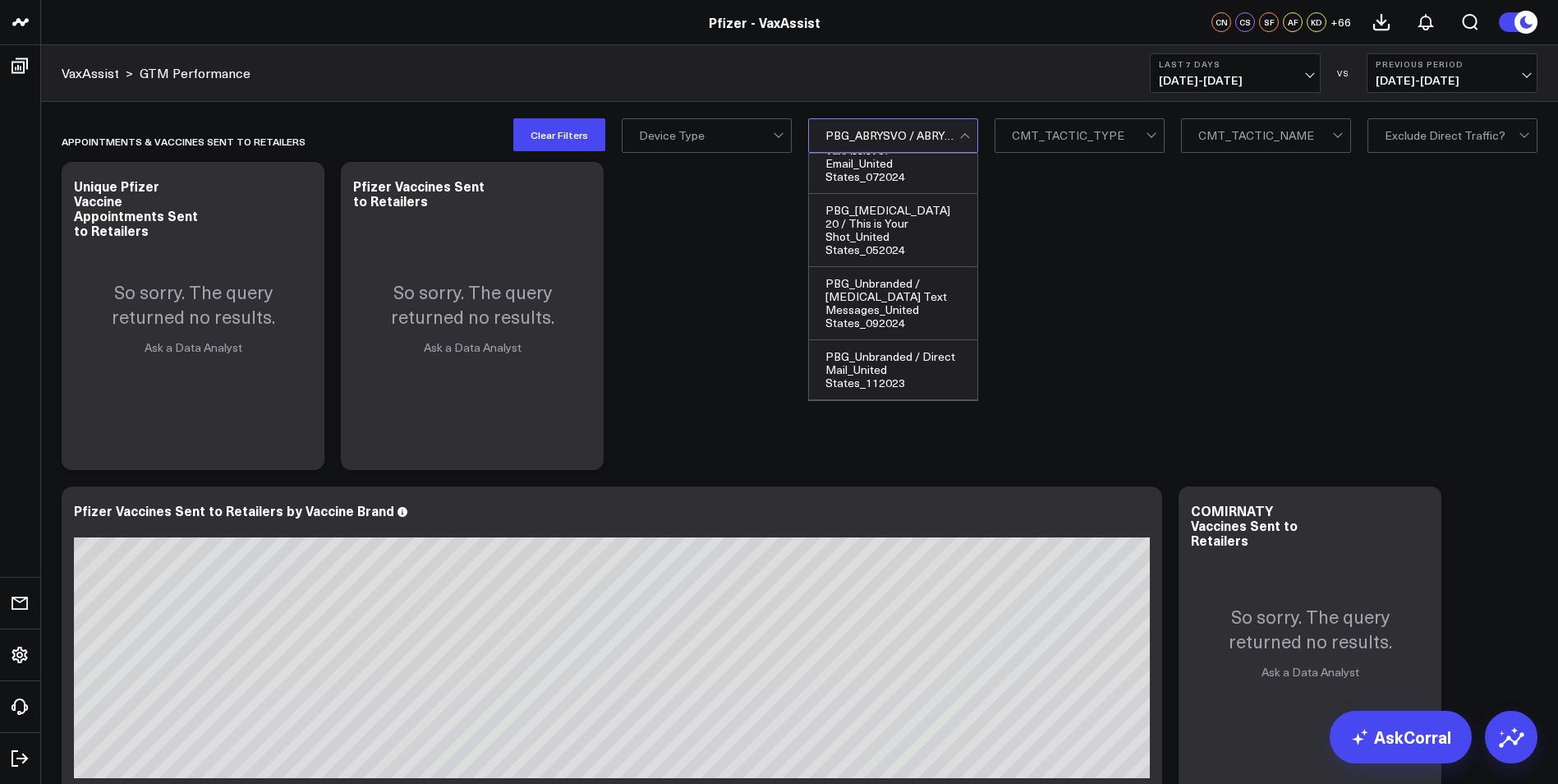
scroll to position [411, 0]
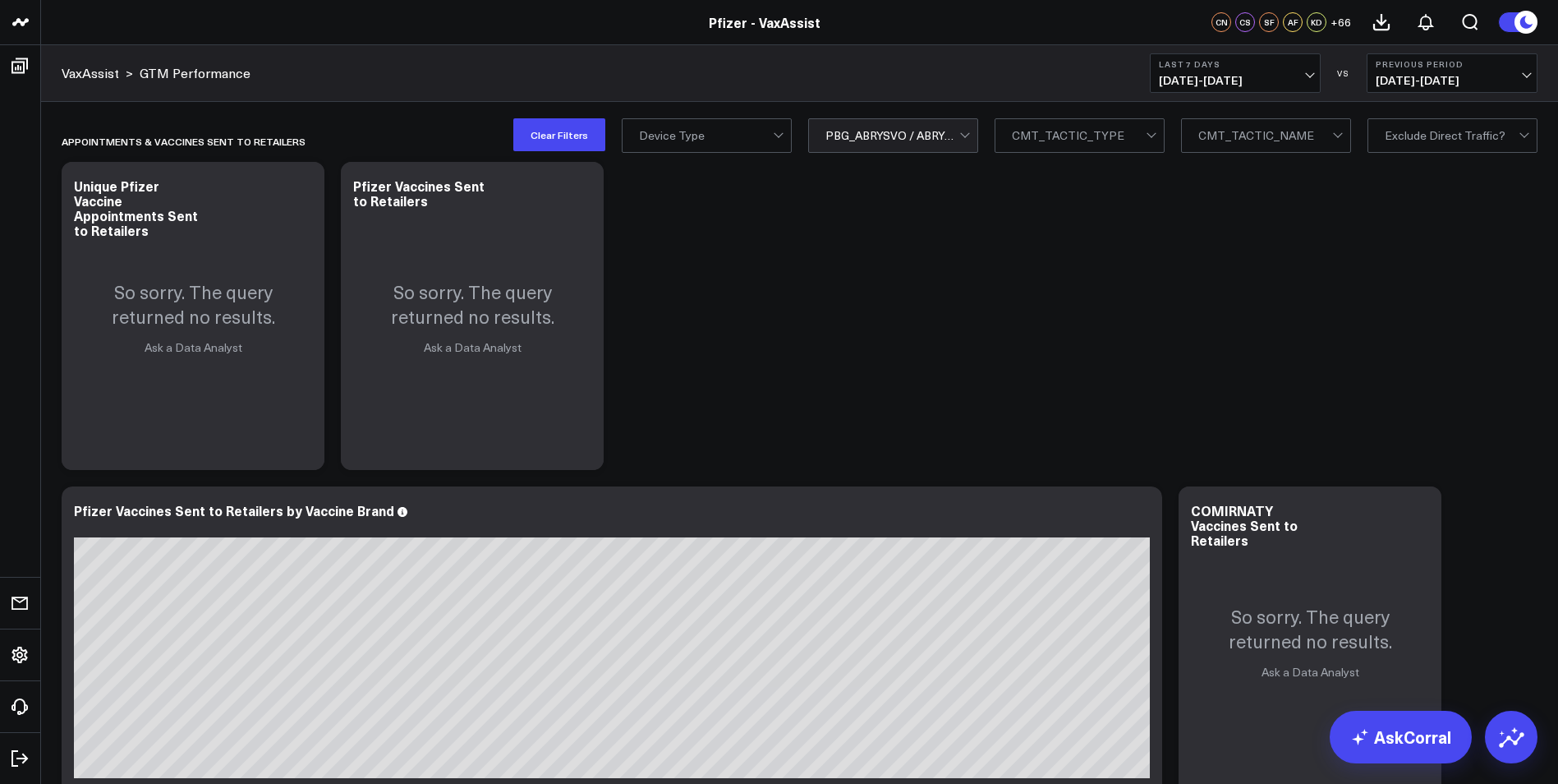
click at [1282, 74] on span "[DATE] - [DATE]" at bounding box center [1235, 80] width 153 height 13
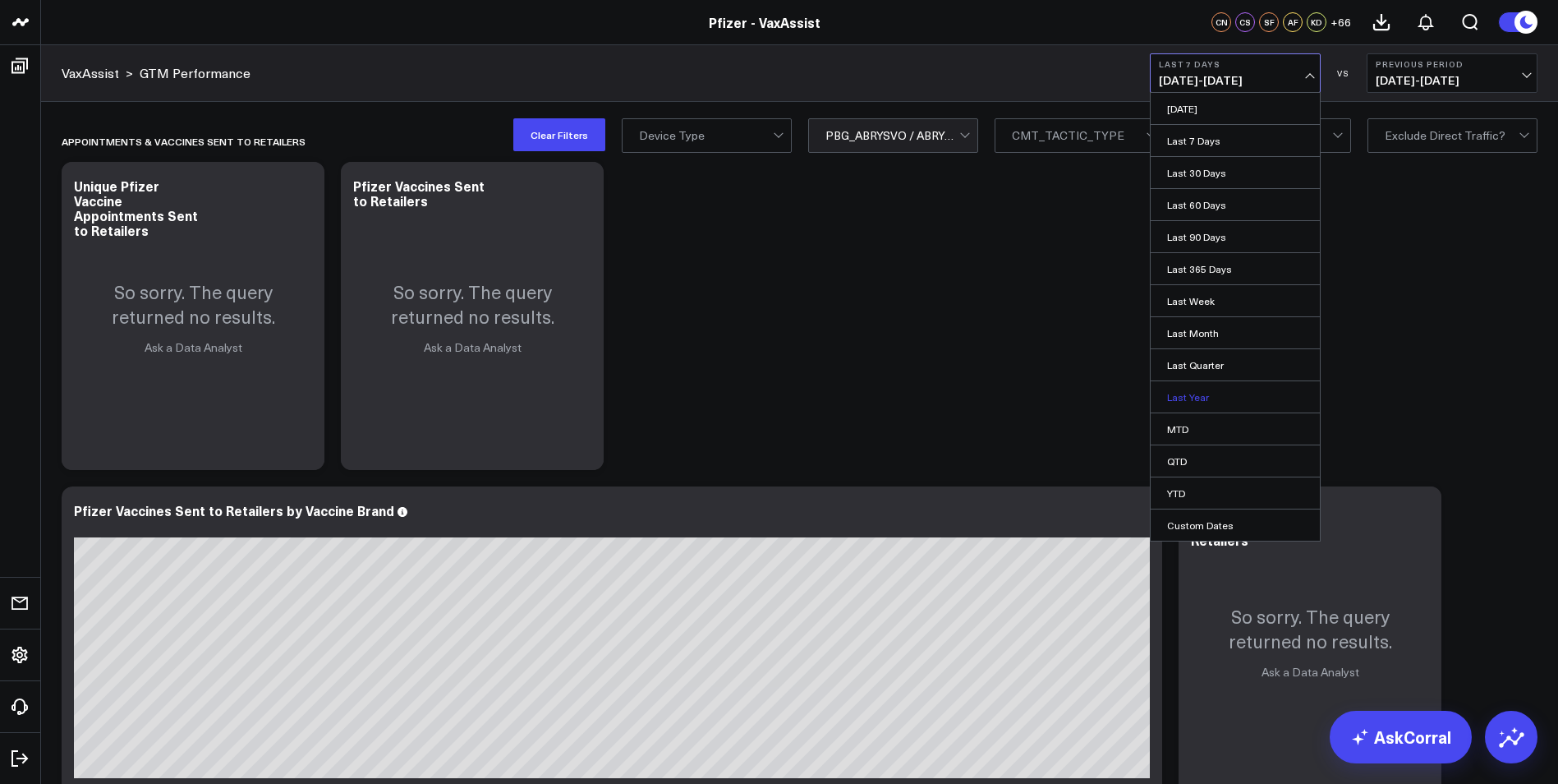
click at [1212, 390] on link "Last Year" at bounding box center [1235, 397] width 169 height 31
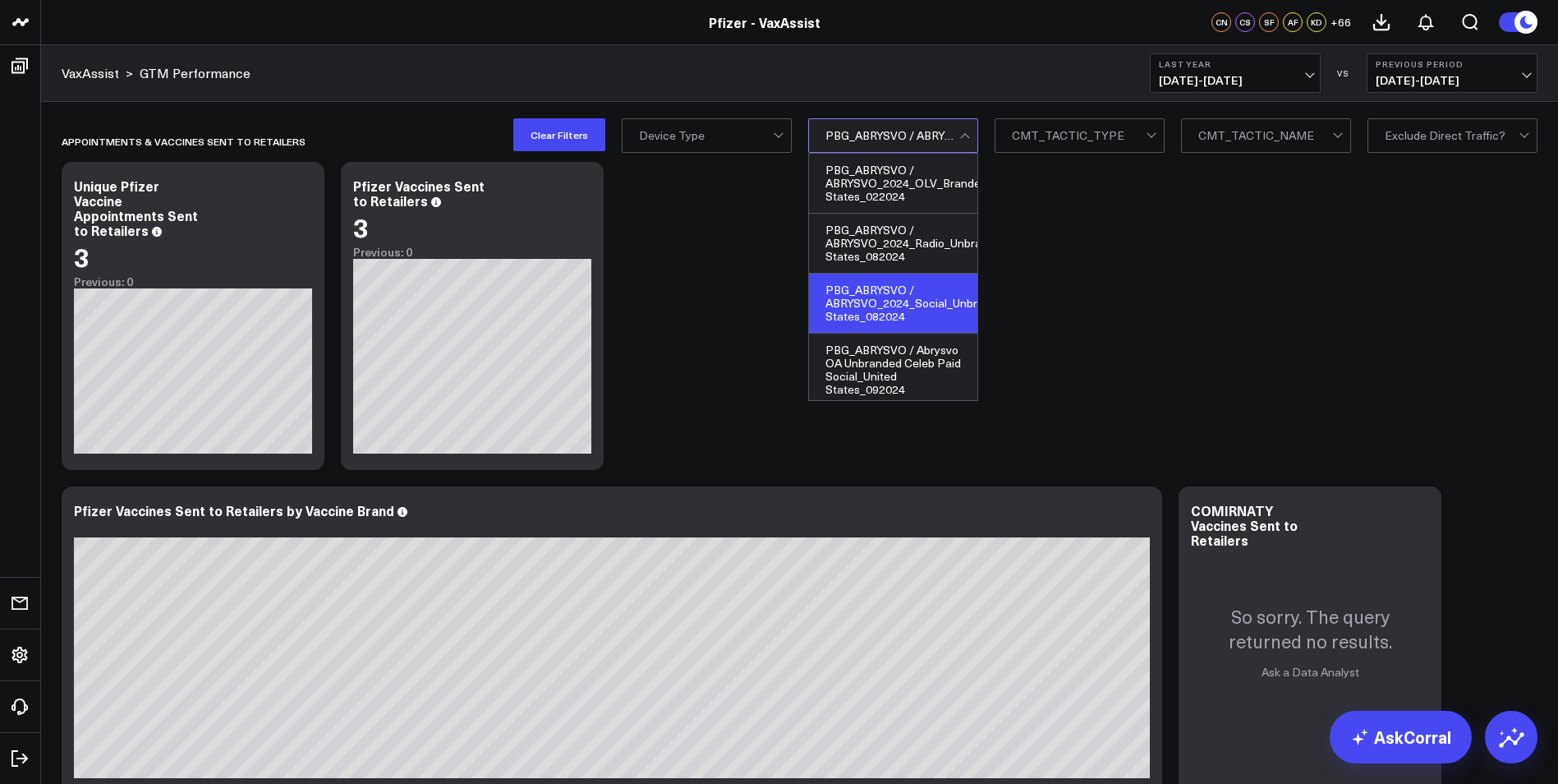
click at [923, 144] on div at bounding box center [893, 136] width 134 height 33
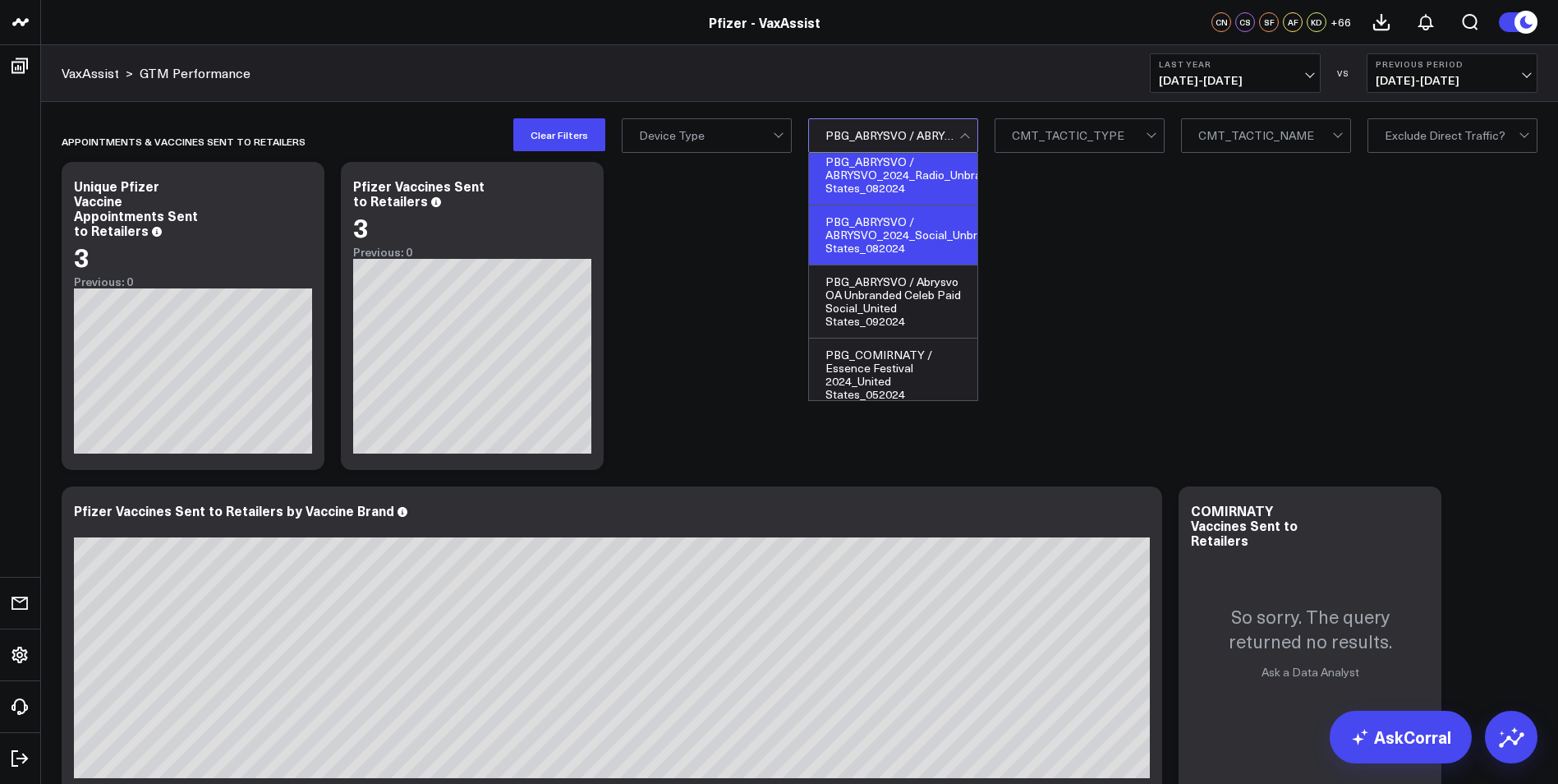
scroll to position [246, 0]
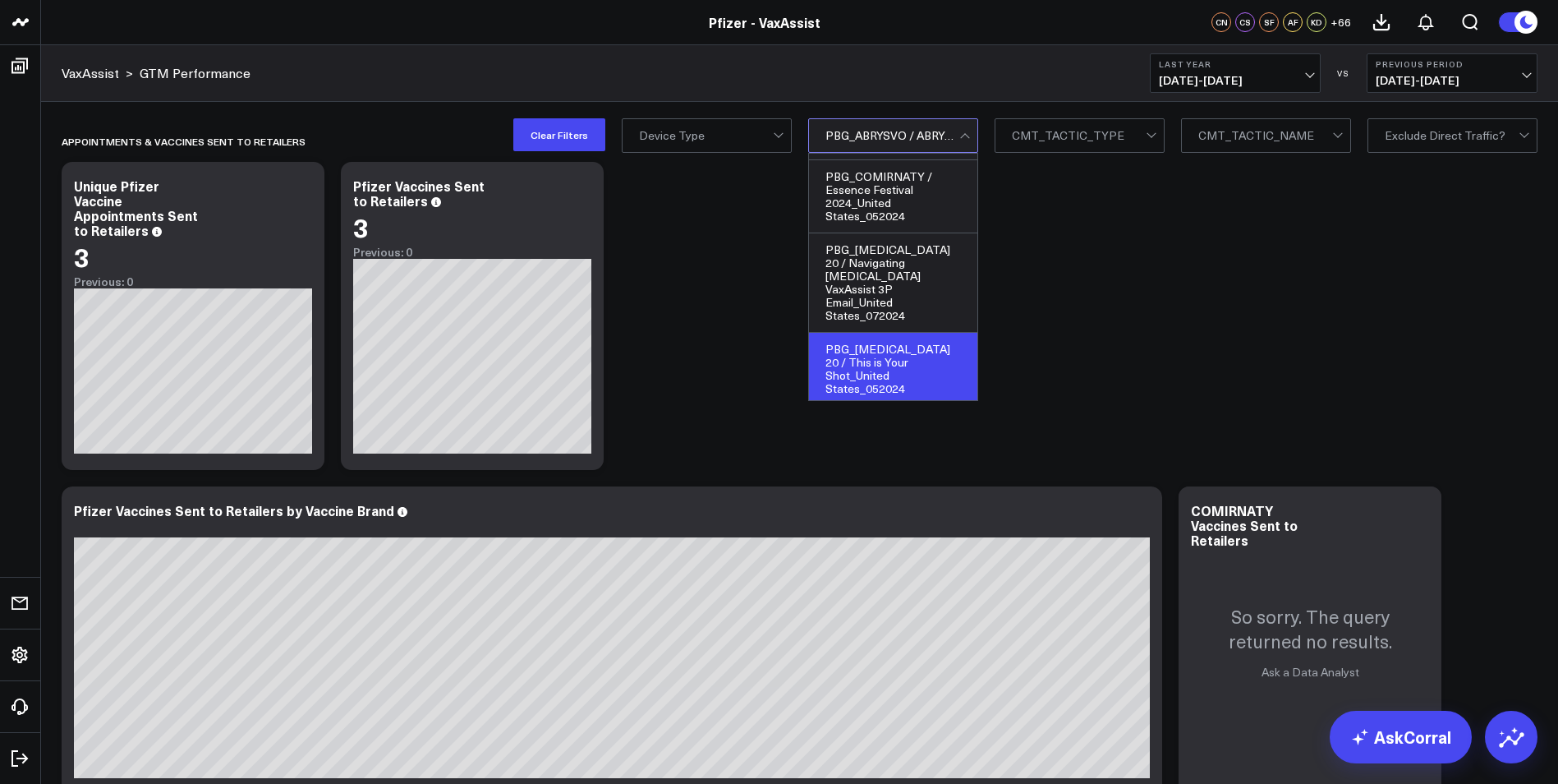
click at [893, 348] on div "PBG_[MEDICAL_DATA] 20 / This is Your Shot_United States_052024" at bounding box center [893, 369] width 168 height 74
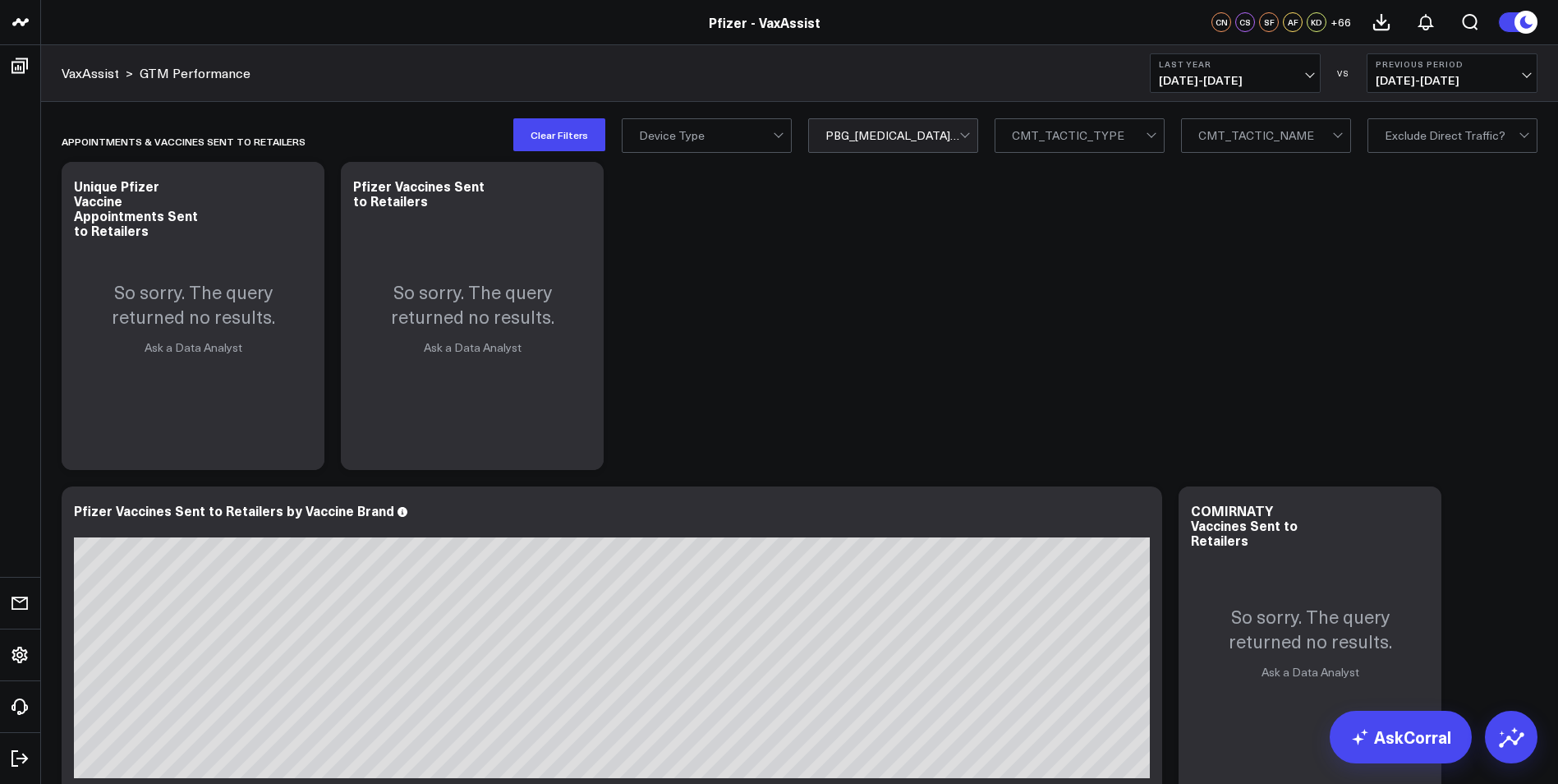
click at [903, 135] on div at bounding box center [893, 136] width 134 height 33
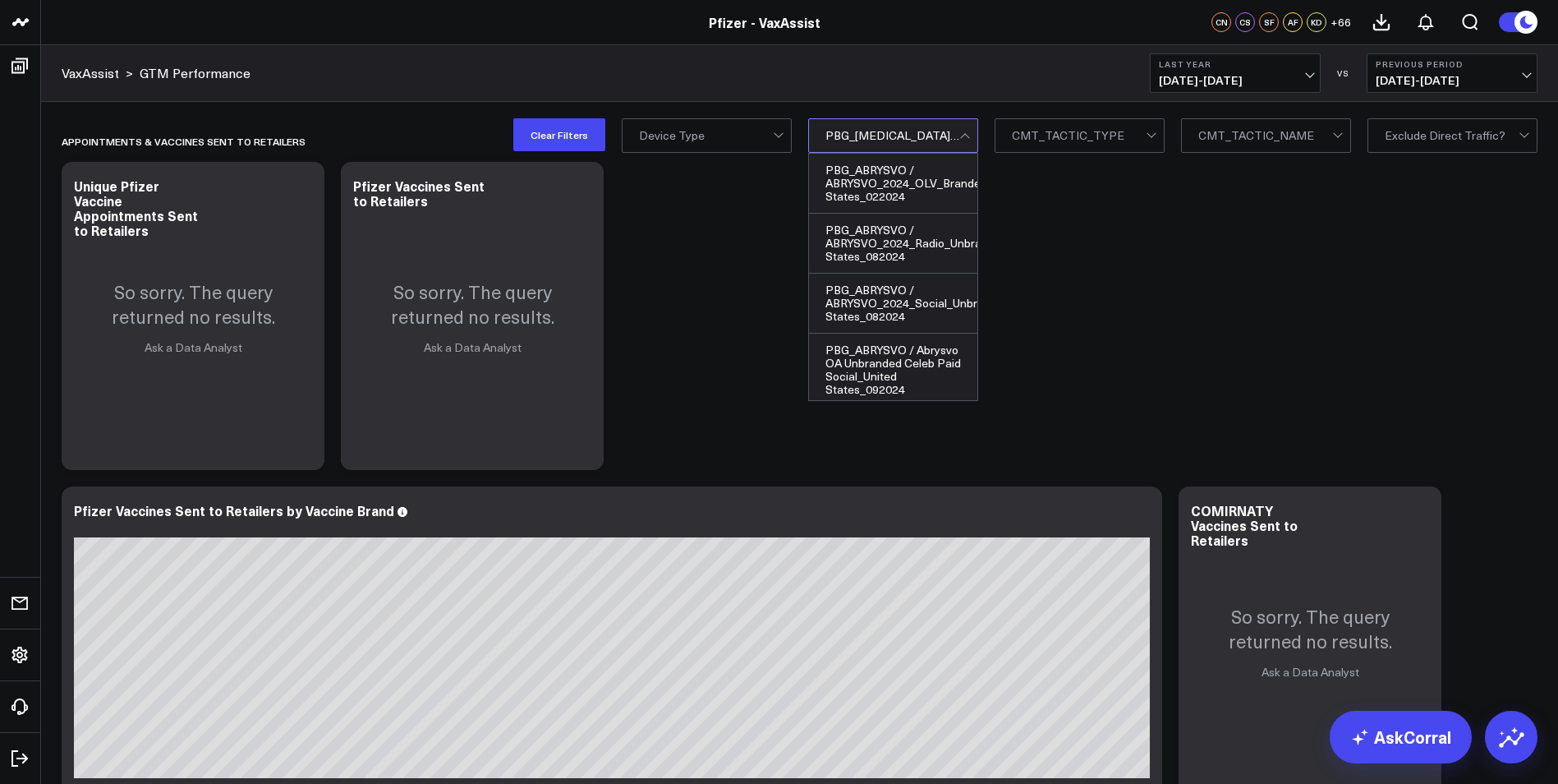
scroll to position [258, 0]
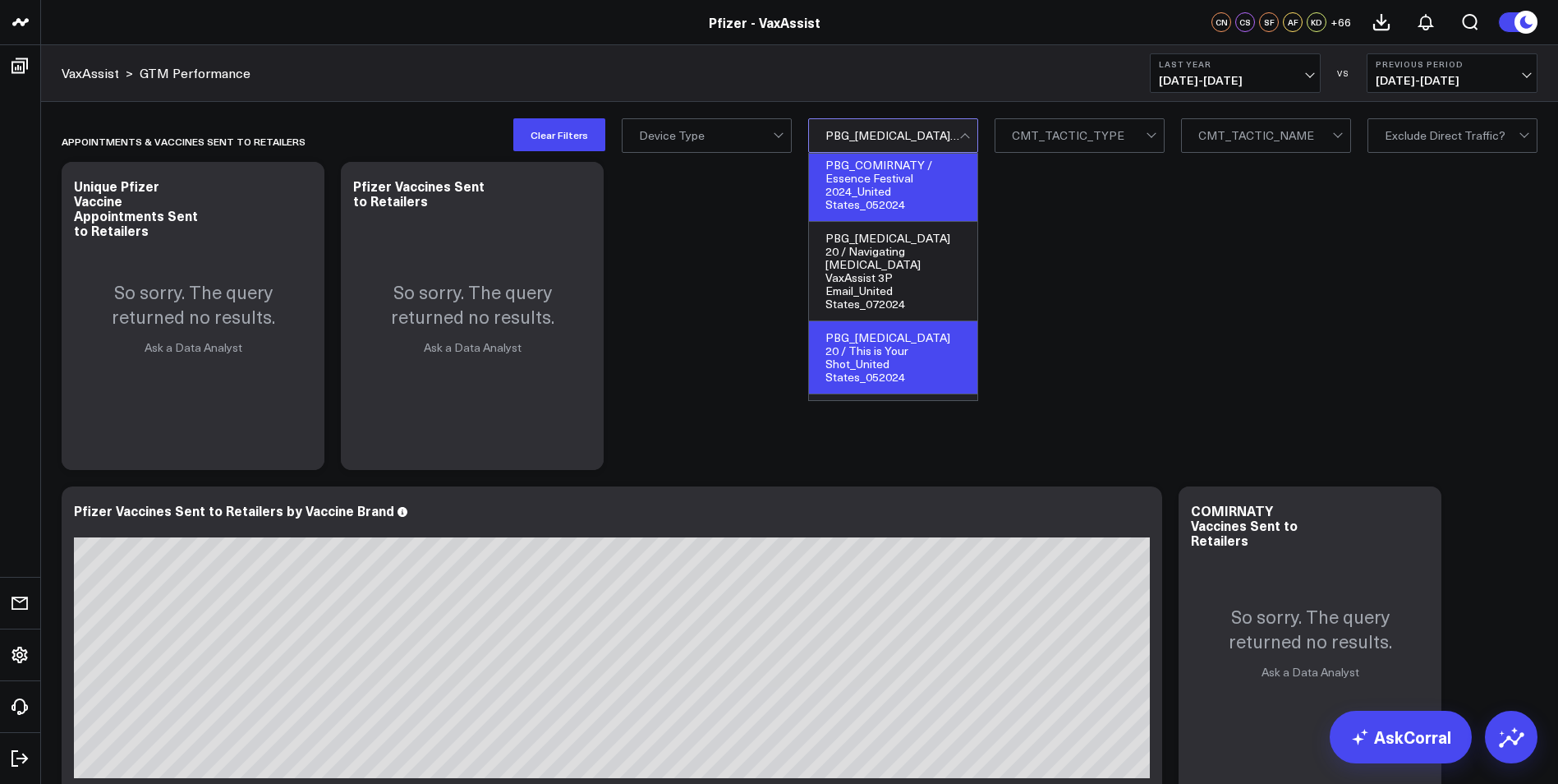
click at [915, 200] on div "PBG_COMIRNATY / Essence Festival 2024_United States_052024" at bounding box center [893, 186] width 168 height 74
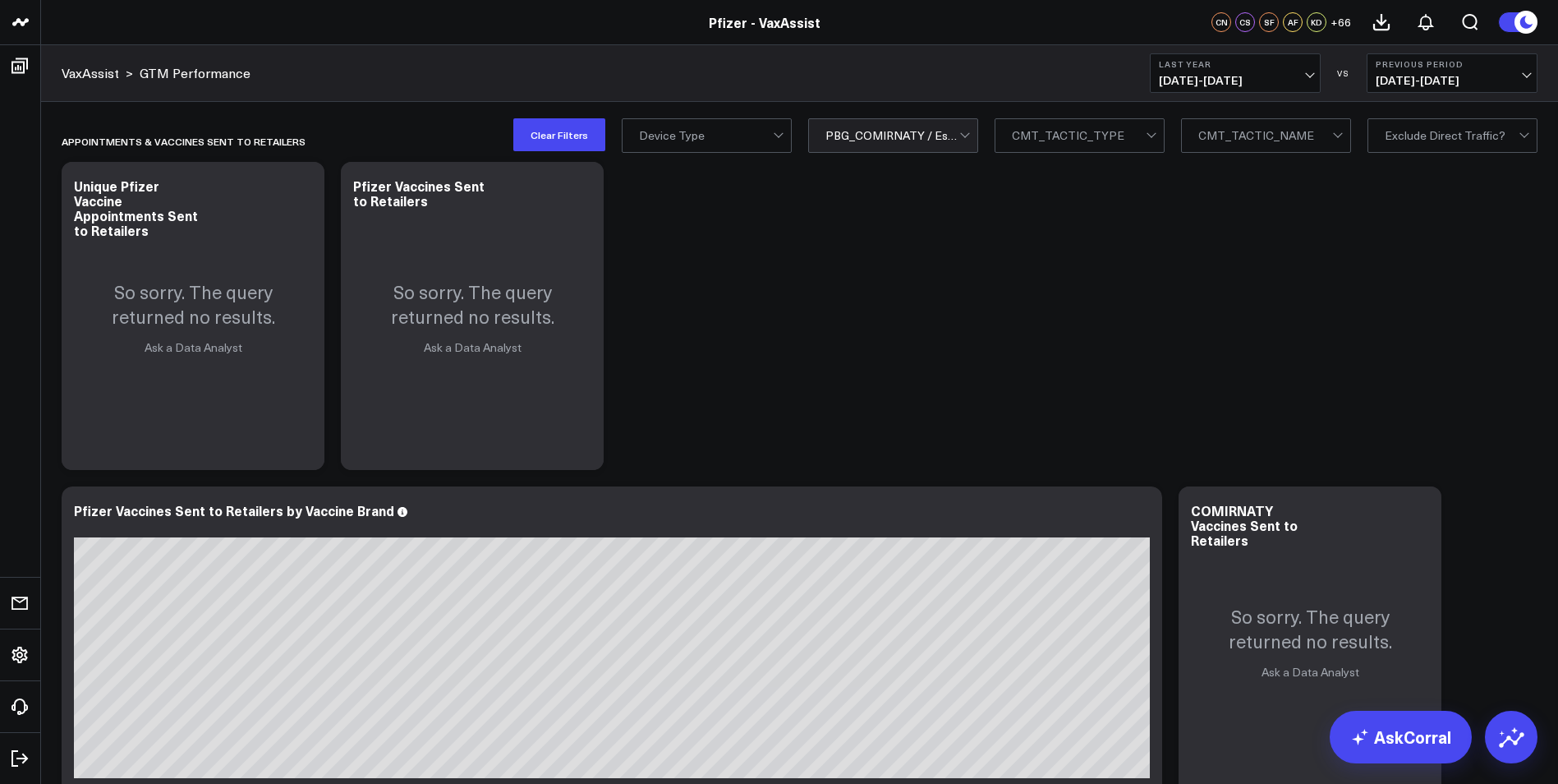
click at [933, 142] on div at bounding box center [893, 136] width 134 height 33
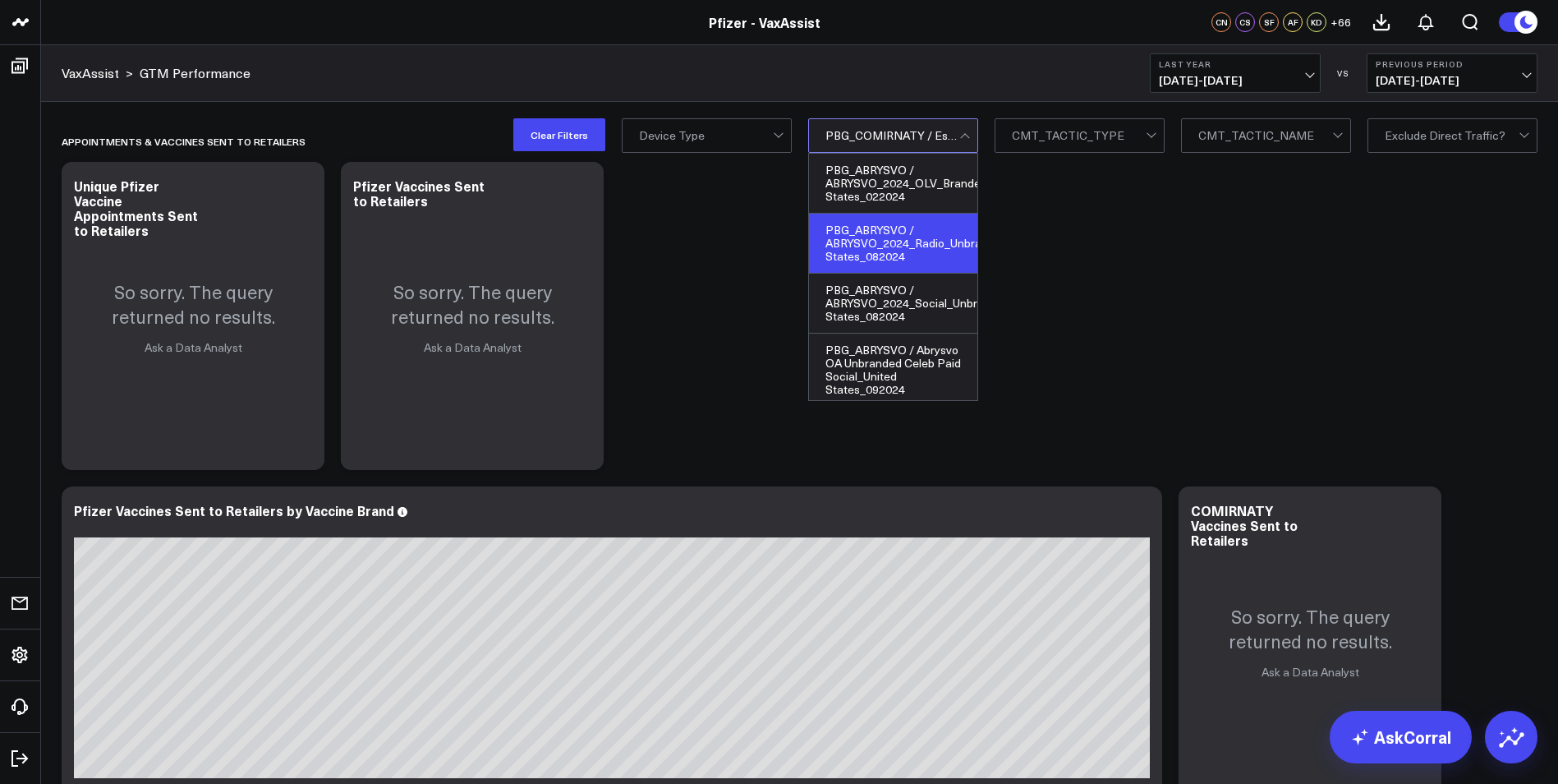
click at [900, 234] on div "PBG_ABRYSVO / ABRYSVO_2024_Radio_Unbranded_OA_United States_082024" at bounding box center [893, 243] width 168 height 60
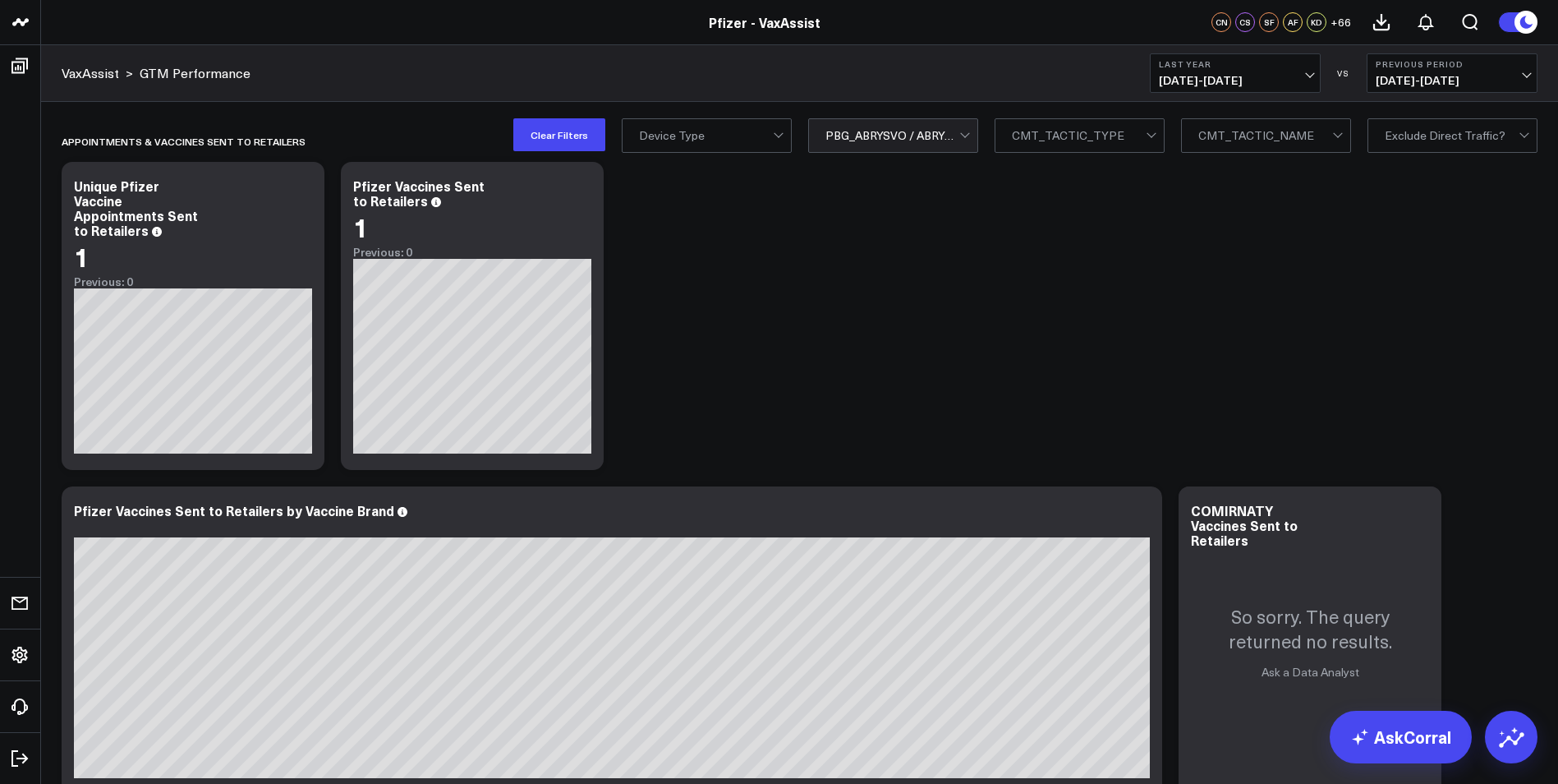
click at [1435, 142] on div at bounding box center [1452, 136] width 134 height 33
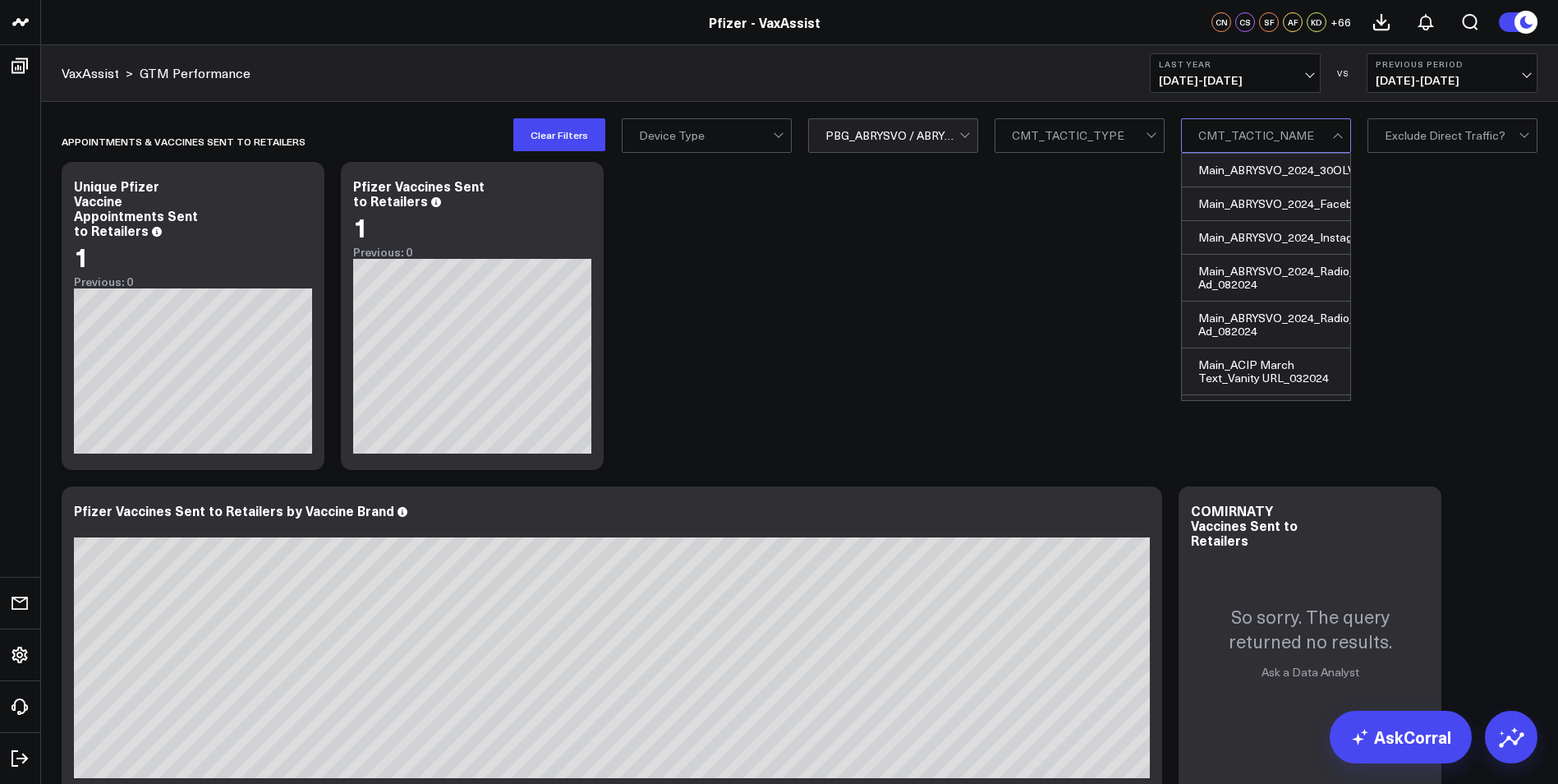
click at [1333, 133] on span at bounding box center [1333, 136] width 1 height 33
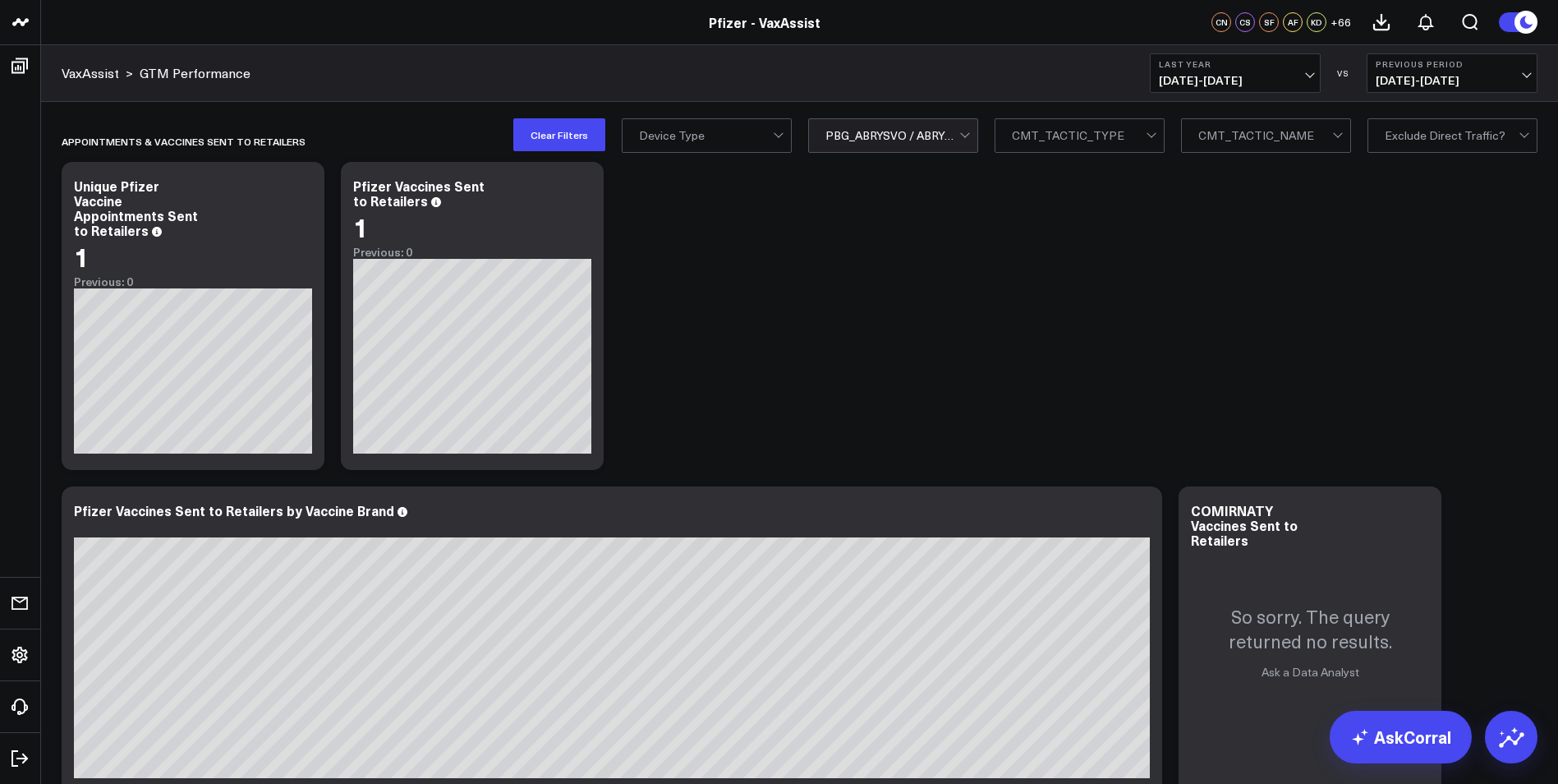
click at [1078, 122] on div at bounding box center [1079, 136] width 134 height 33
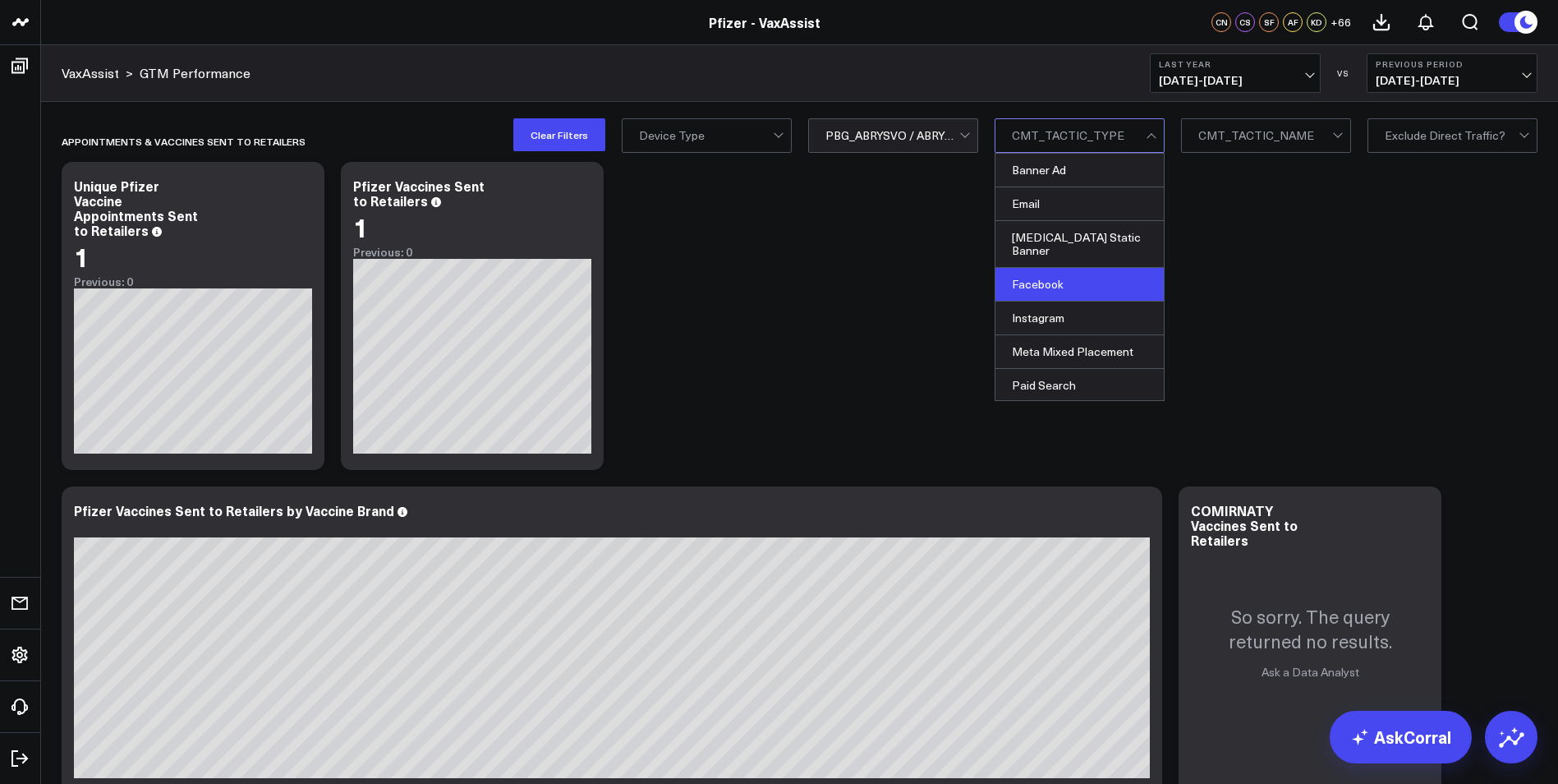
click at [1067, 274] on div "Facebook" at bounding box center [1079, 284] width 168 height 34
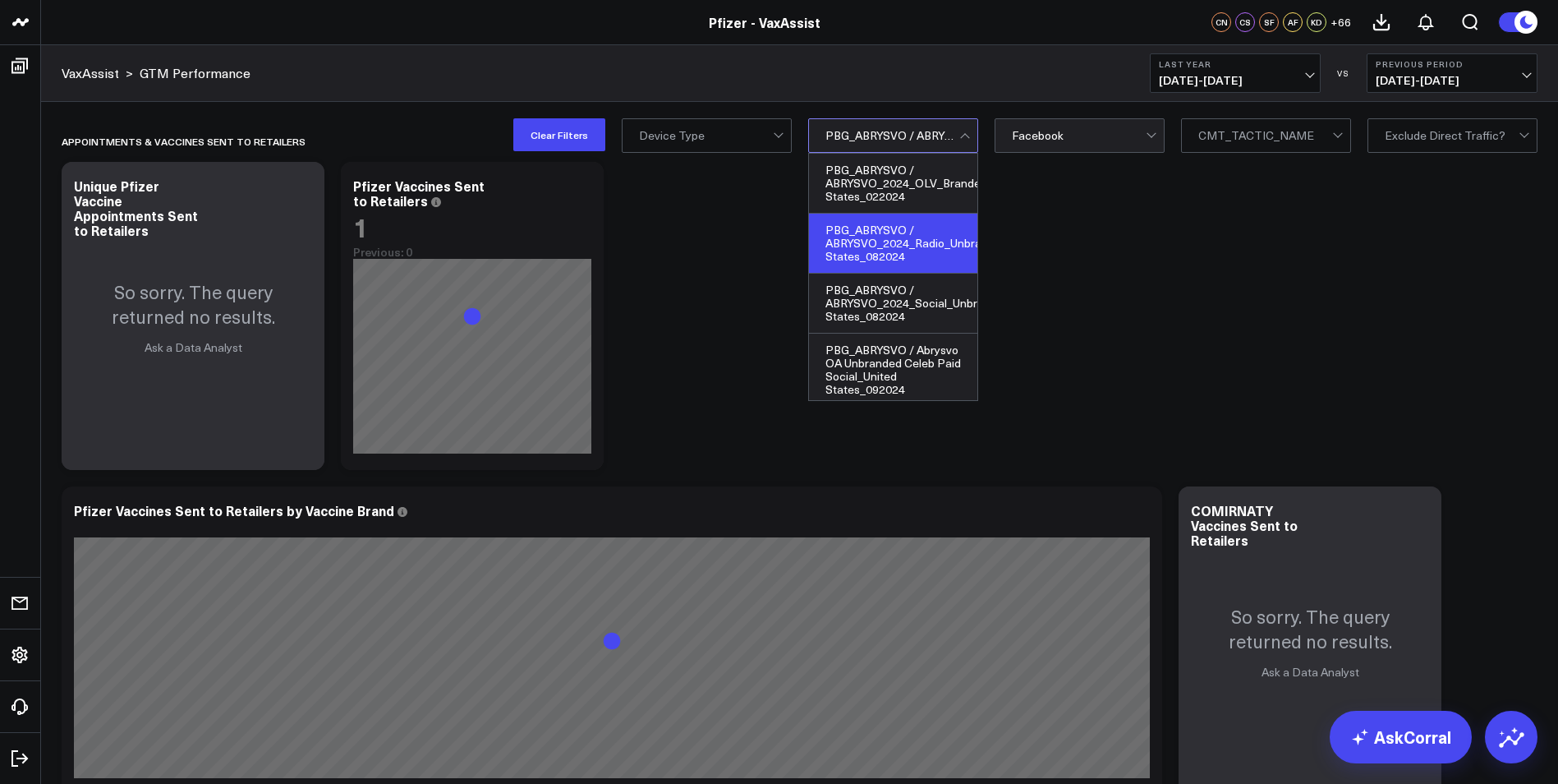
click at [954, 140] on div at bounding box center [893, 136] width 134 height 33
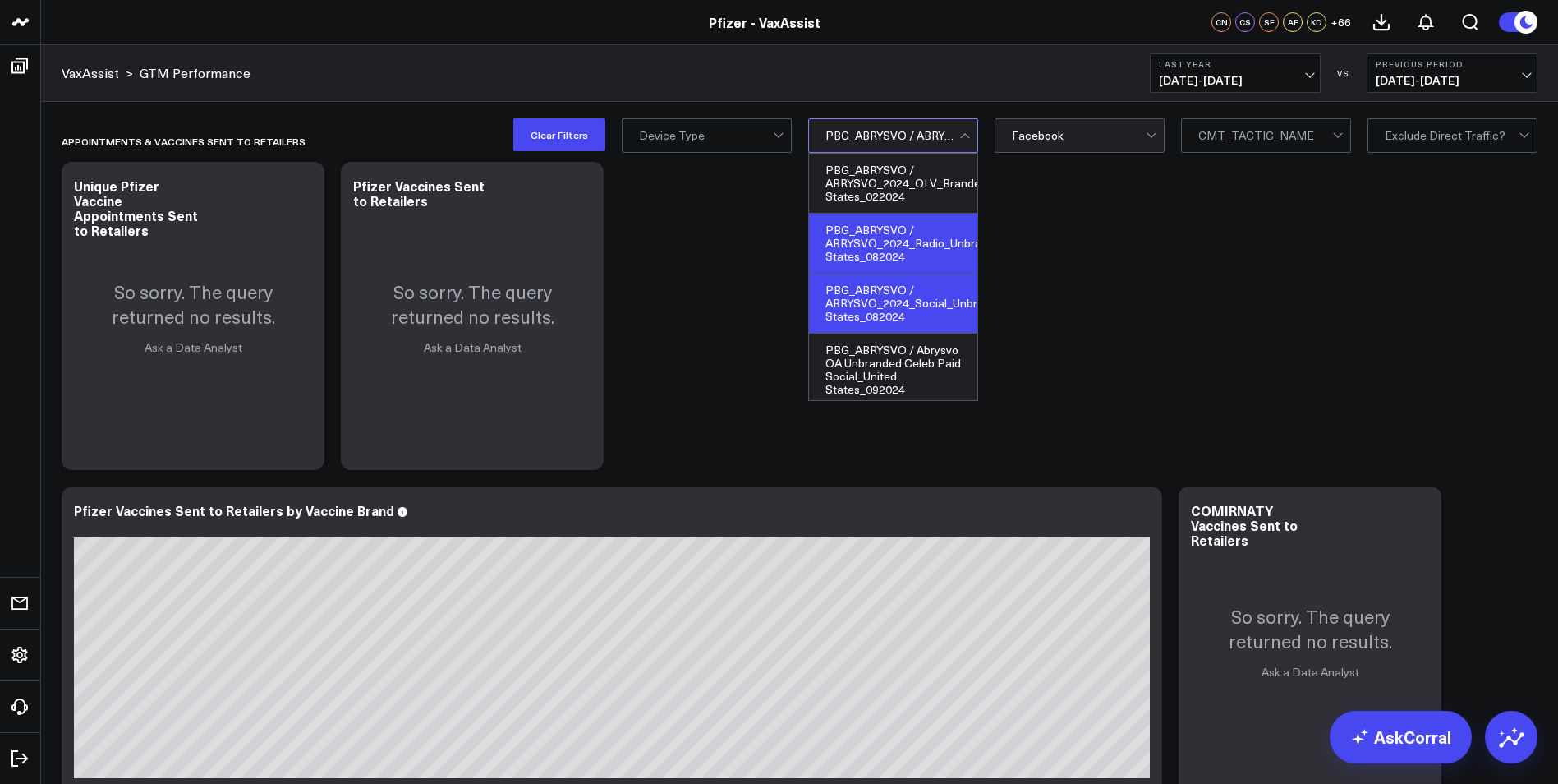
click at [902, 295] on div "PBG_ABRYSVO / ABRYSVO_2024_Social_Unbranded_OA_United States_082024" at bounding box center [893, 303] width 168 height 60
